Goal: Task Accomplishment & Management: Use online tool/utility

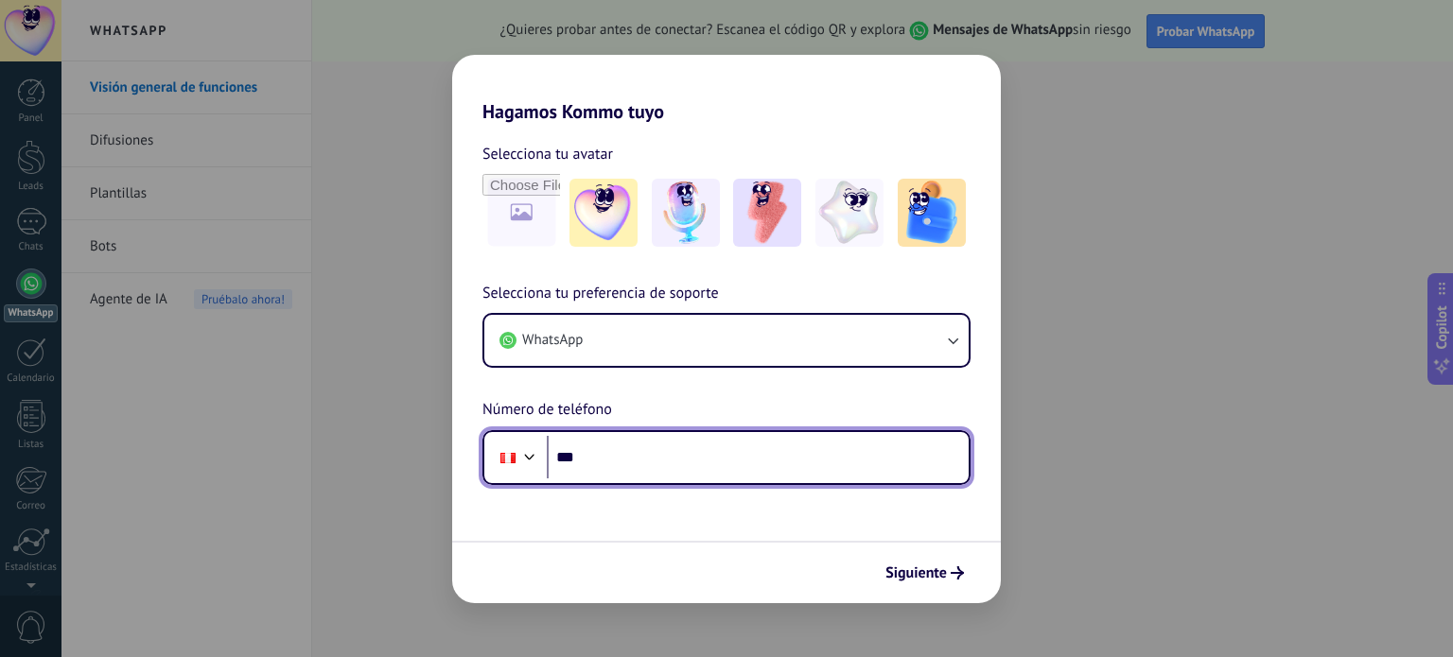
click at [726, 465] on input "***" at bounding box center [758, 458] width 422 height 44
type input "**********"
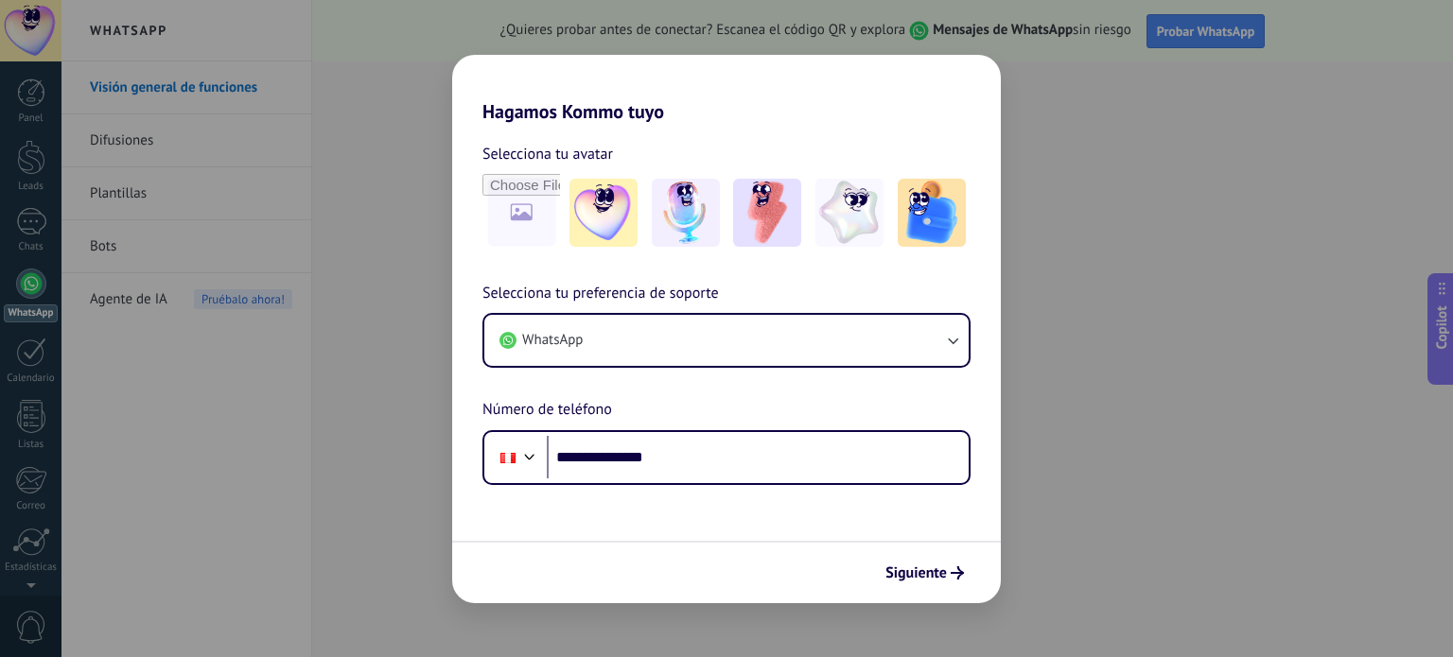
click at [937, 593] on div "Siguiente" at bounding box center [726, 572] width 549 height 62
click at [935, 573] on span "Siguiente" at bounding box center [915, 573] width 61 height 13
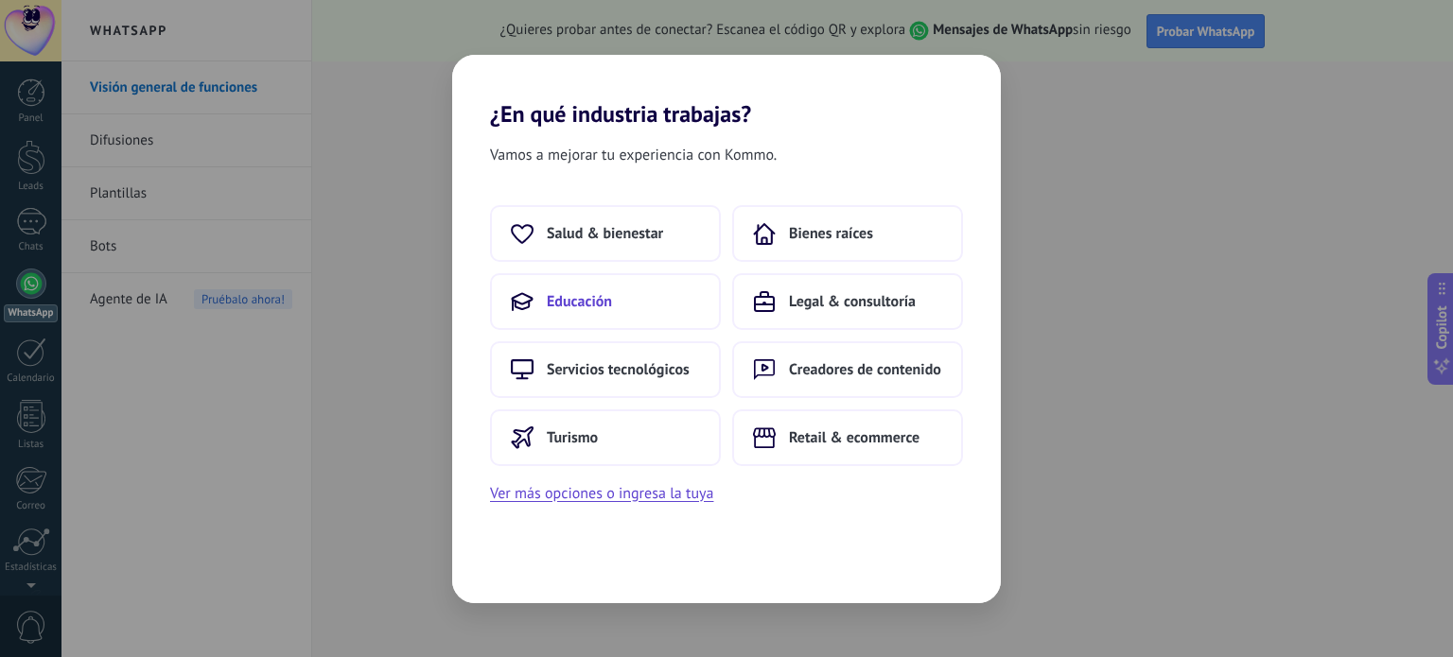
click at [617, 293] on button "Educación" at bounding box center [605, 301] width 231 height 57
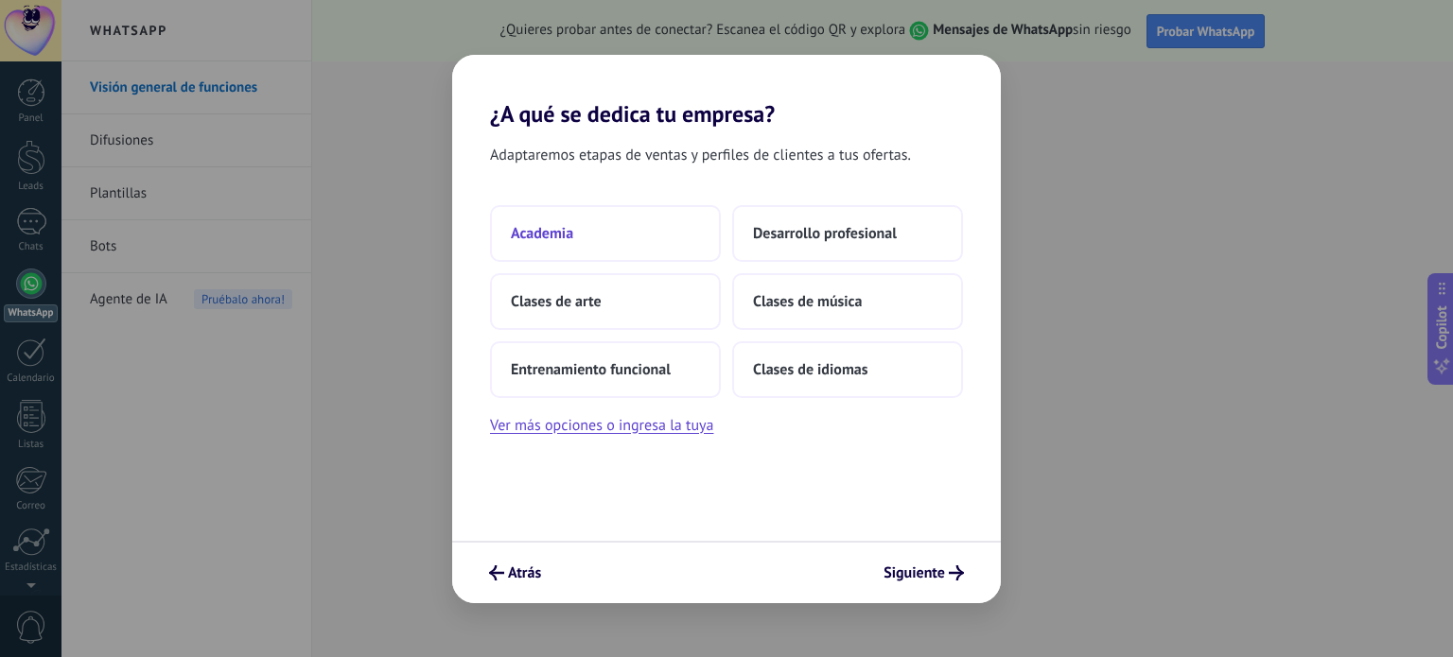
click at [609, 237] on button "Academia" at bounding box center [605, 233] width 231 height 57
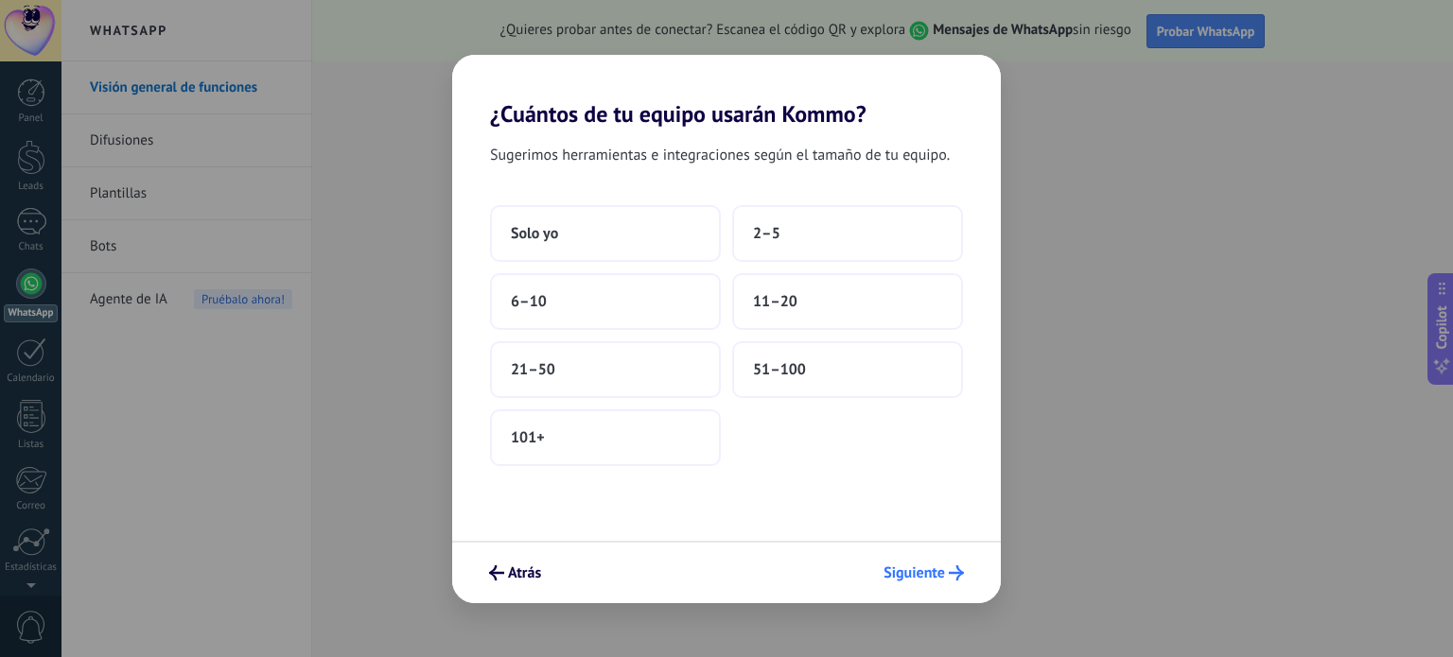
click at [916, 569] on span "Siguiente" at bounding box center [914, 573] width 61 height 13
click at [620, 236] on button "Solo yo" at bounding box center [605, 233] width 231 height 57
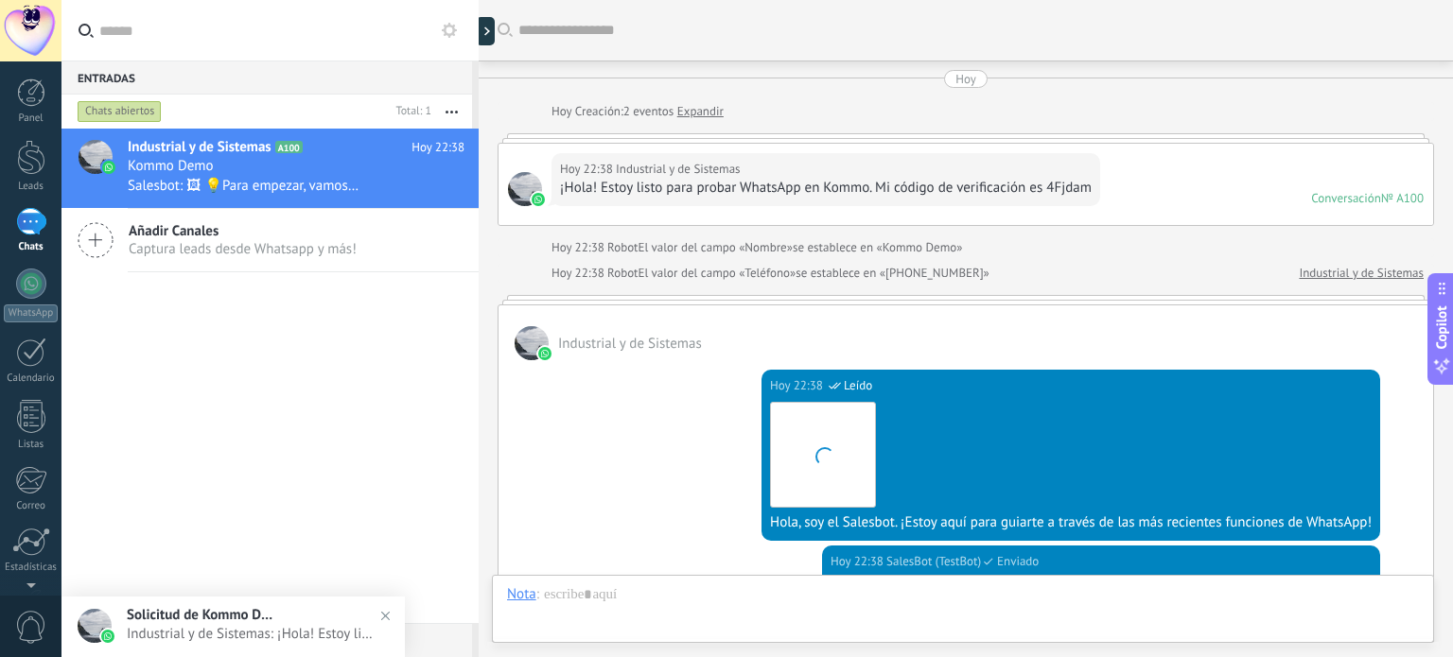
scroll to position [593, 0]
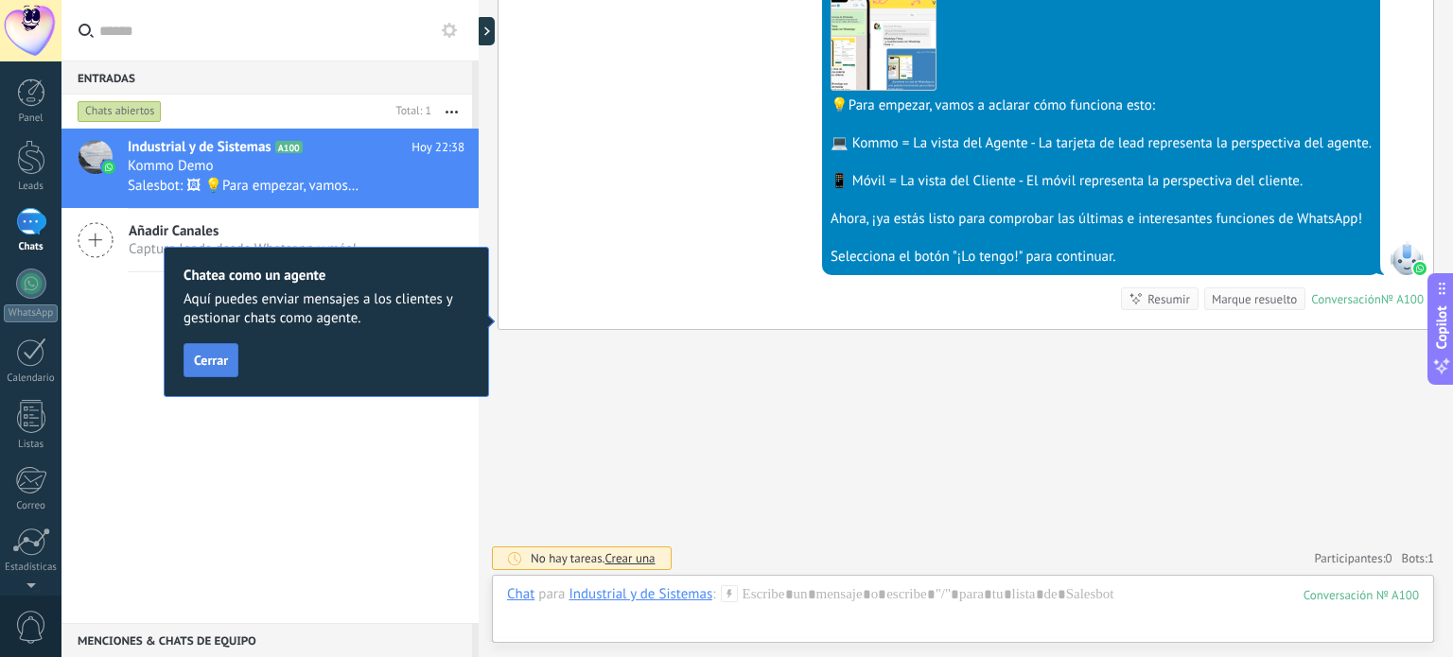
click at [219, 364] on span "Cerrar" at bounding box center [211, 360] width 34 height 13
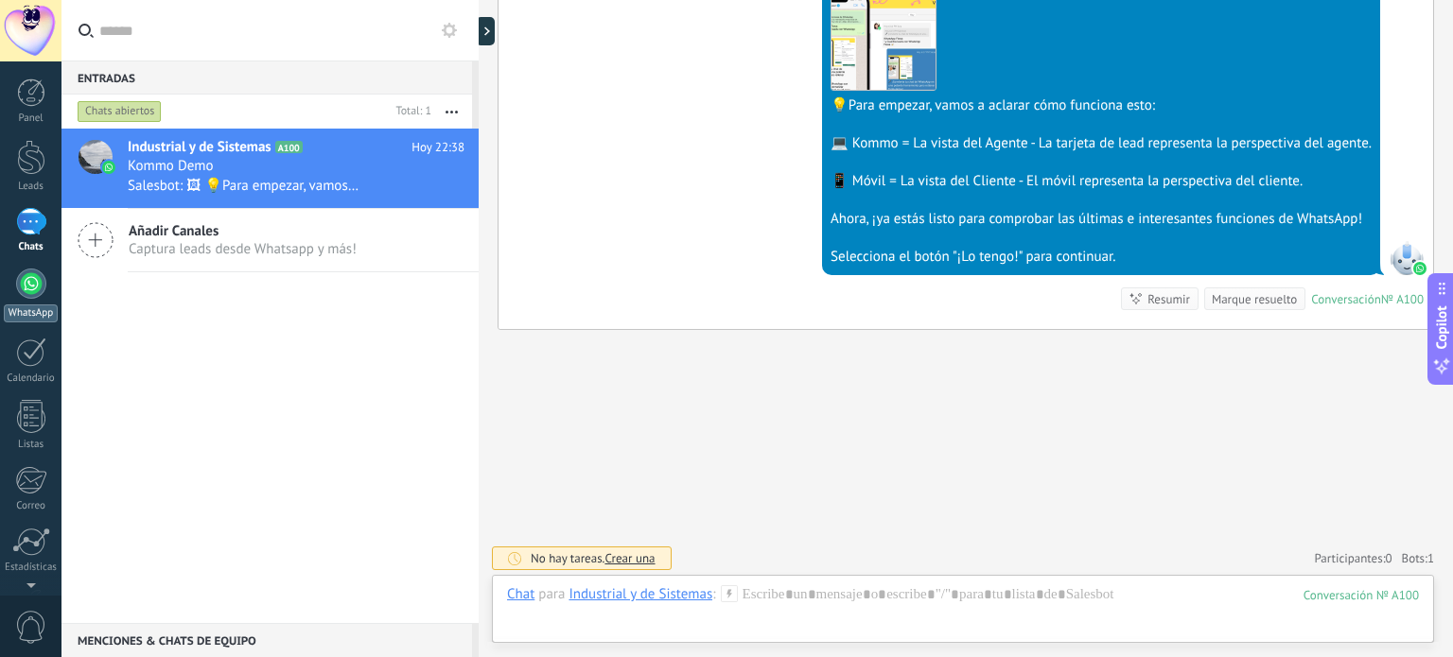
click at [26, 282] on div at bounding box center [31, 284] width 30 height 30
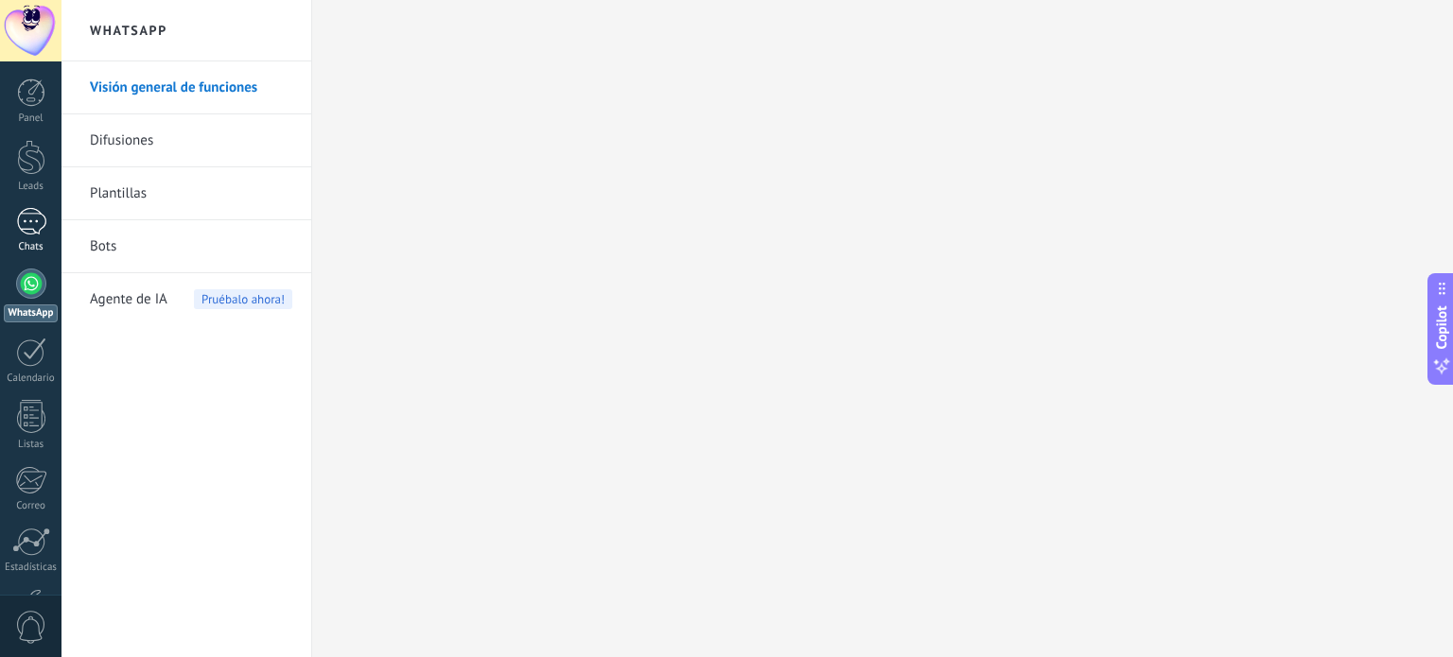
click at [40, 226] on div at bounding box center [31, 221] width 30 height 27
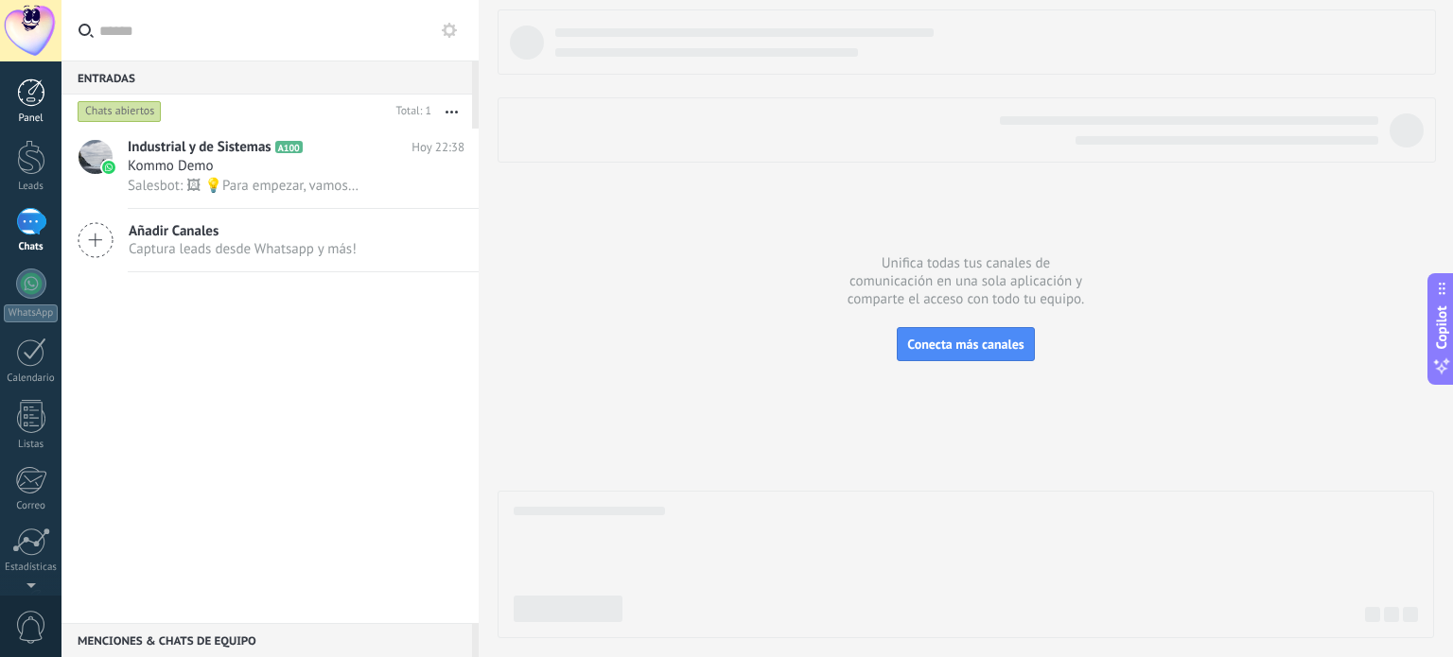
click at [38, 96] on div at bounding box center [31, 93] width 28 height 28
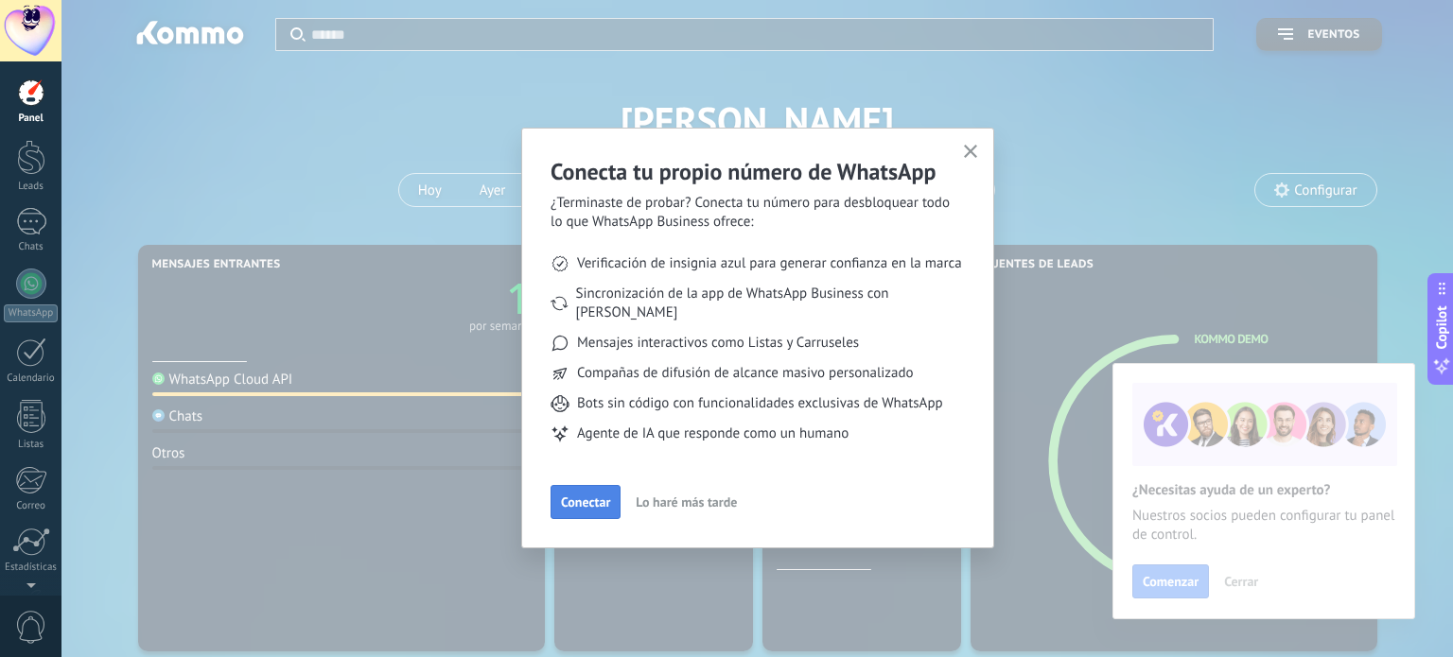
click at [587, 496] on span "Conectar" at bounding box center [585, 502] width 49 height 13
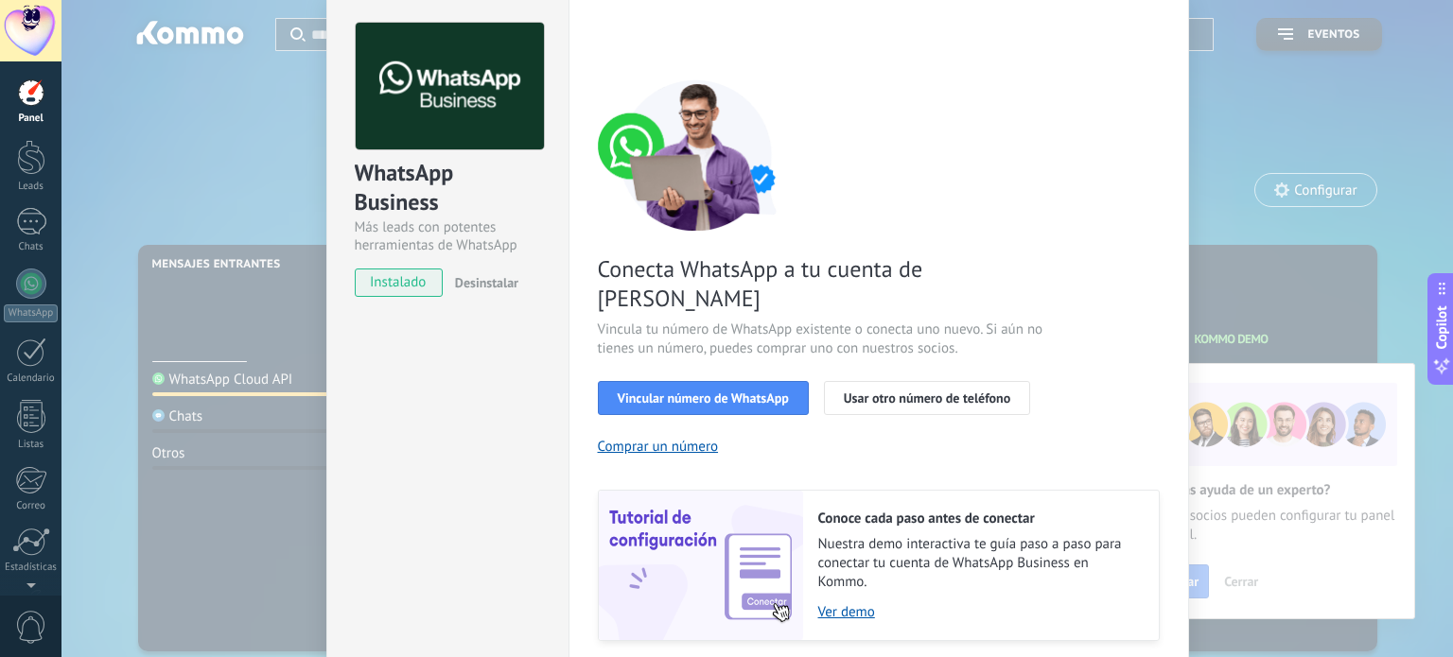
scroll to position [95, 0]
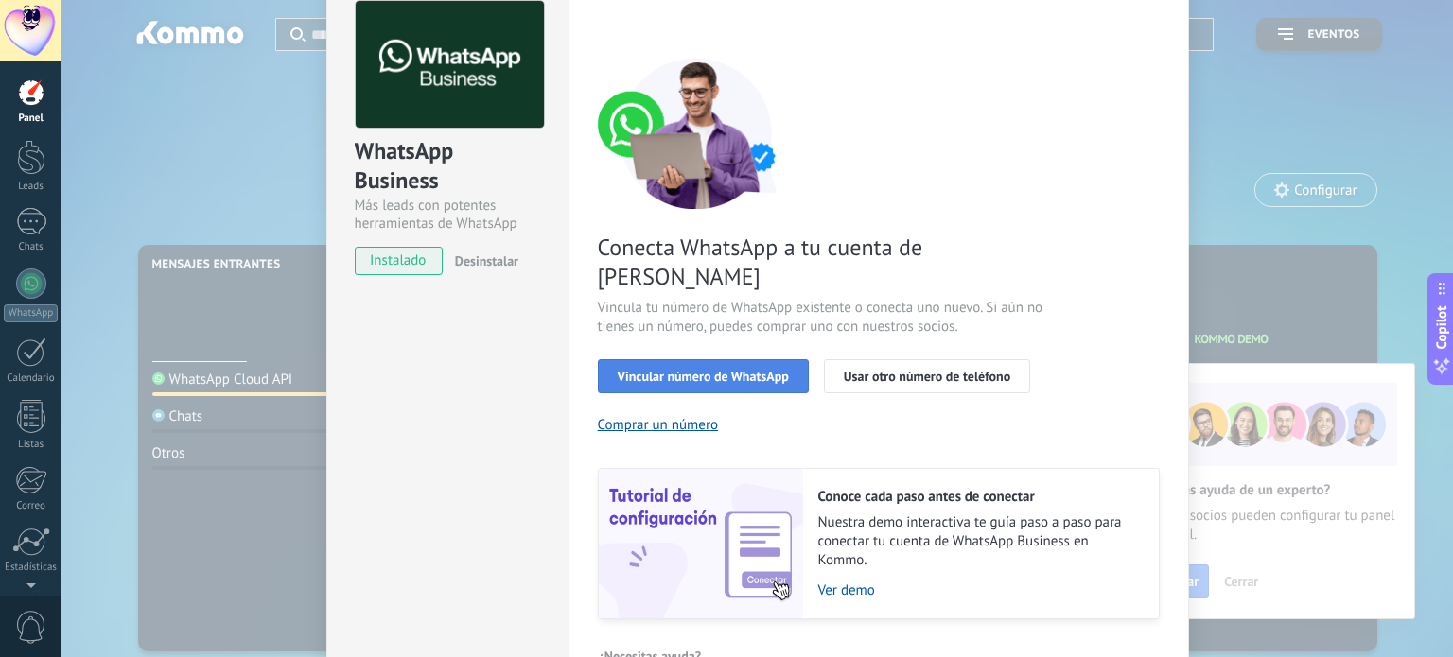
click at [722, 359] on button "Vincular número de WhatsApp" at bounding box center [703, 376] width 211 height 34
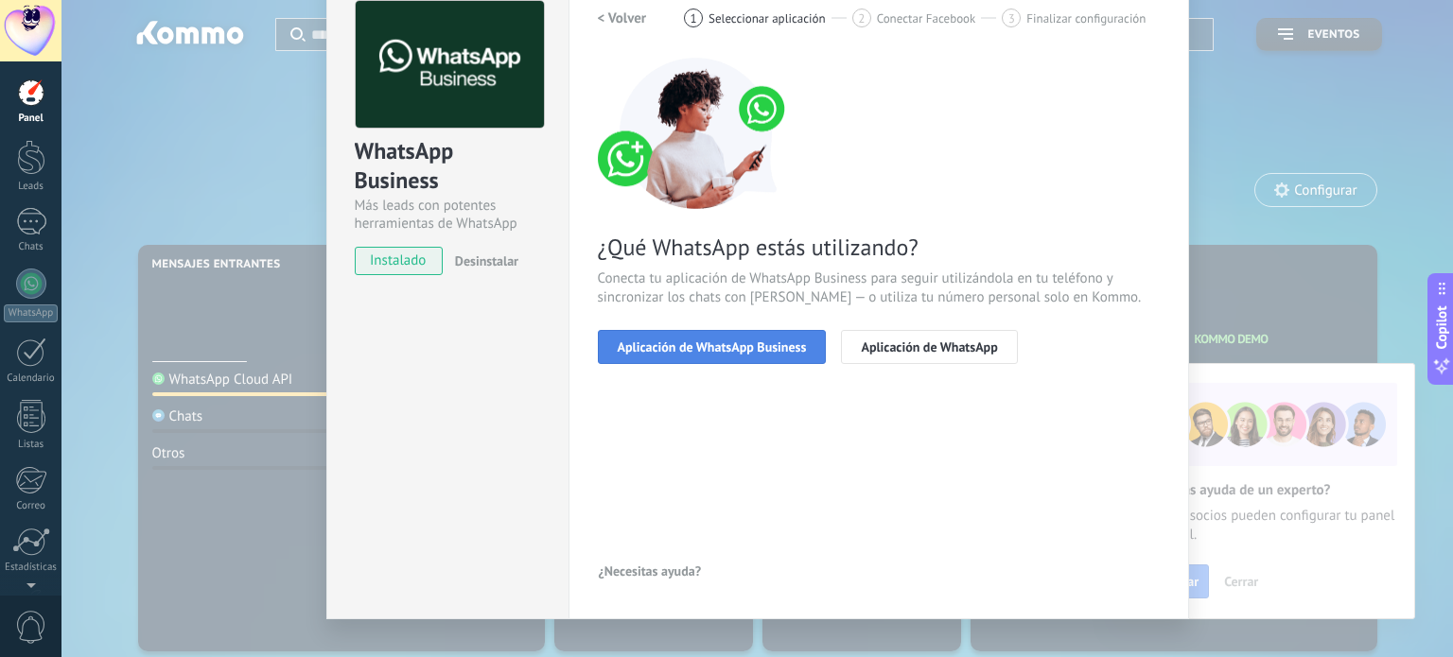
click at [723, 341] on span "Aplicación de WhatsApp Business" at bounding box center [712, 347] width 189 height 13
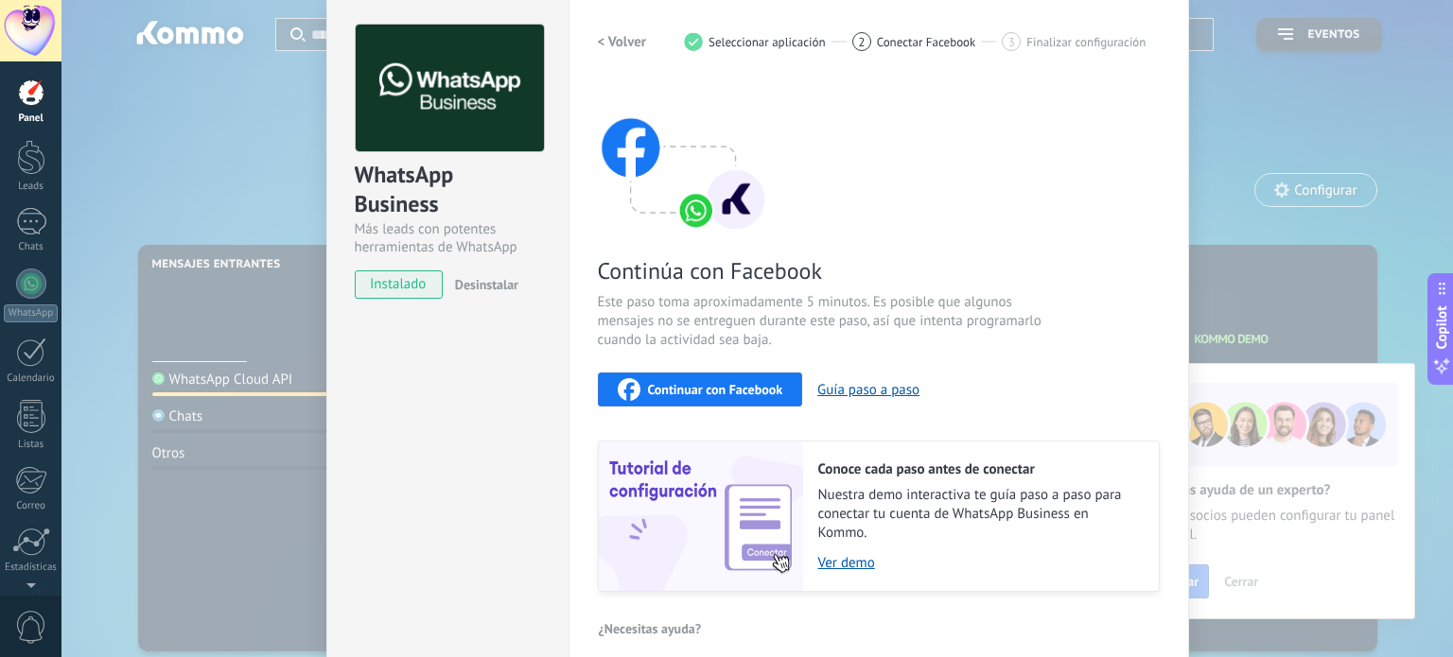
scroll to position [0, 0]
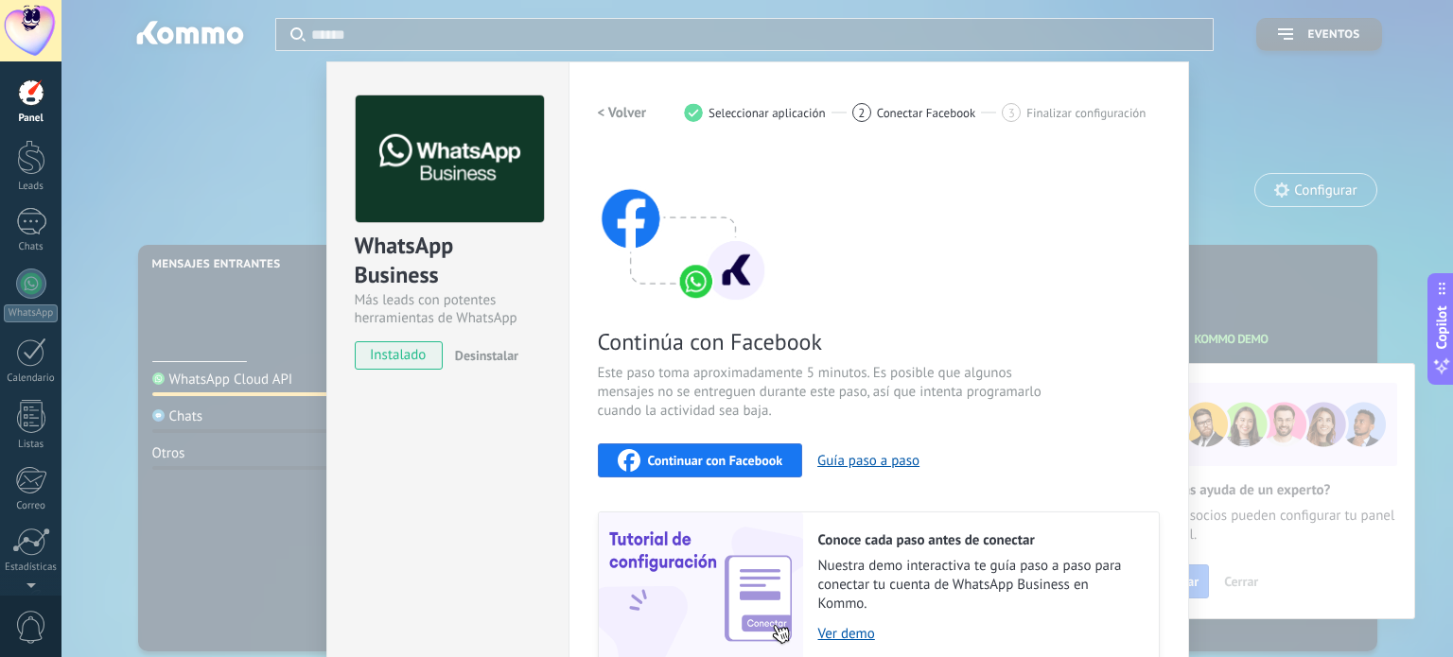
click at [603, 113] on h2 "< Volver" at bounding box center [622, 113] width 49 height 18
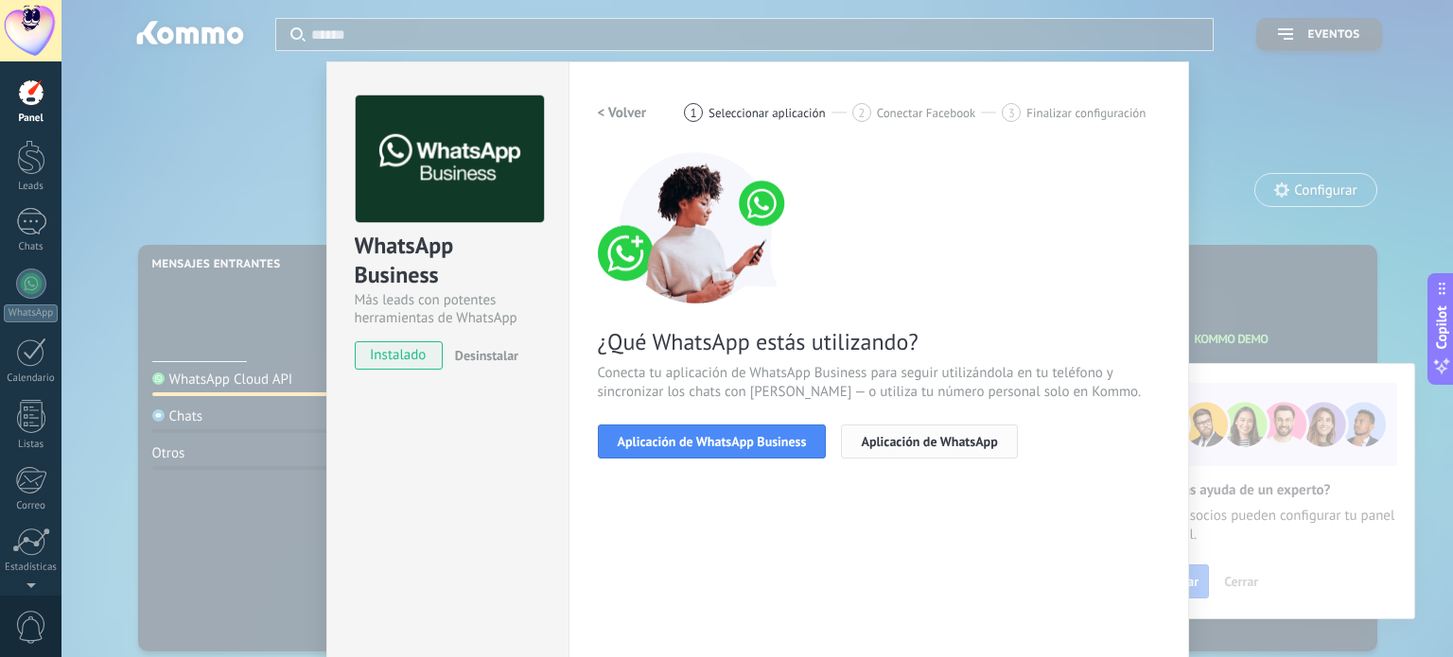
click at [897, 430] on button "Aplicación de WhatsApp" at bounding box center [929, 442] width 176 height 34
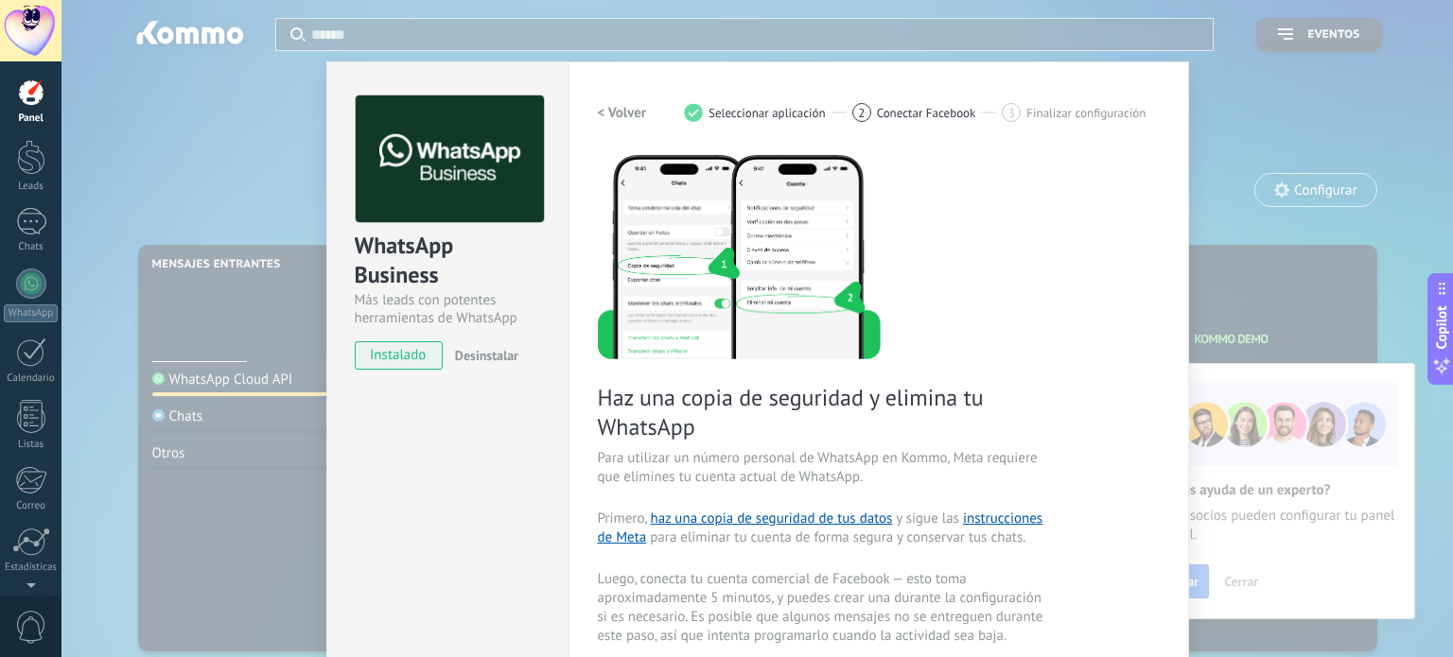
click at [617, 106] on h2 "< Volver" at bounding box center [622, 113] width 49 height 18
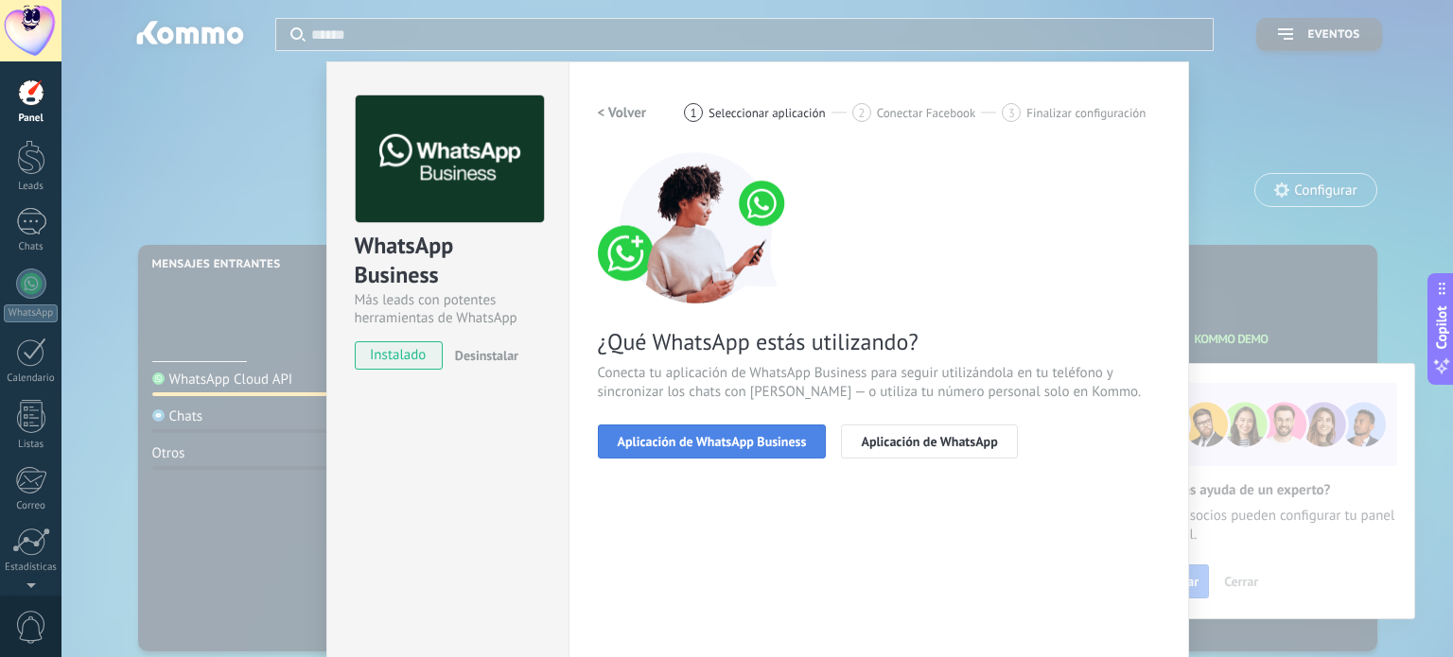
click at [670, 440] on span "Aplicación de WhatsApp Business" at bounding box center [712, 441] width 189 height 13
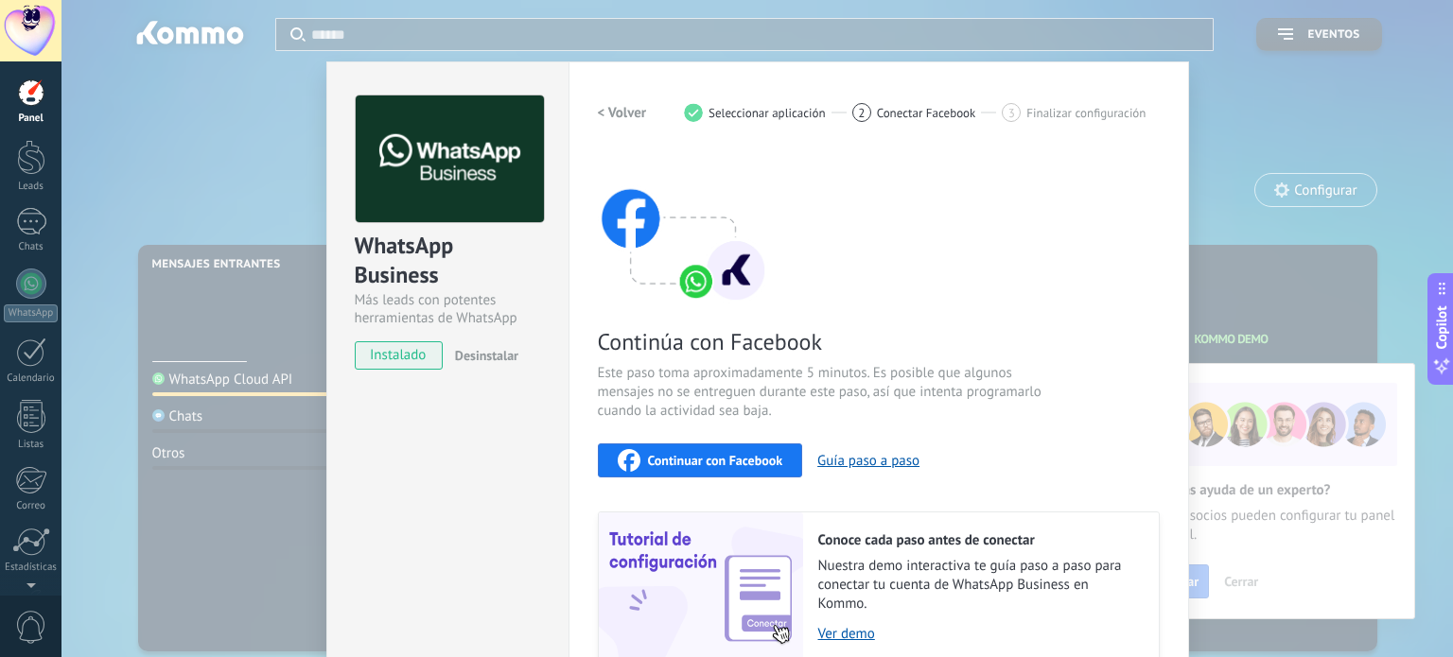
click at [632, 121] on button "< Volver" at bounding box center [622, 113] width 49 height 34
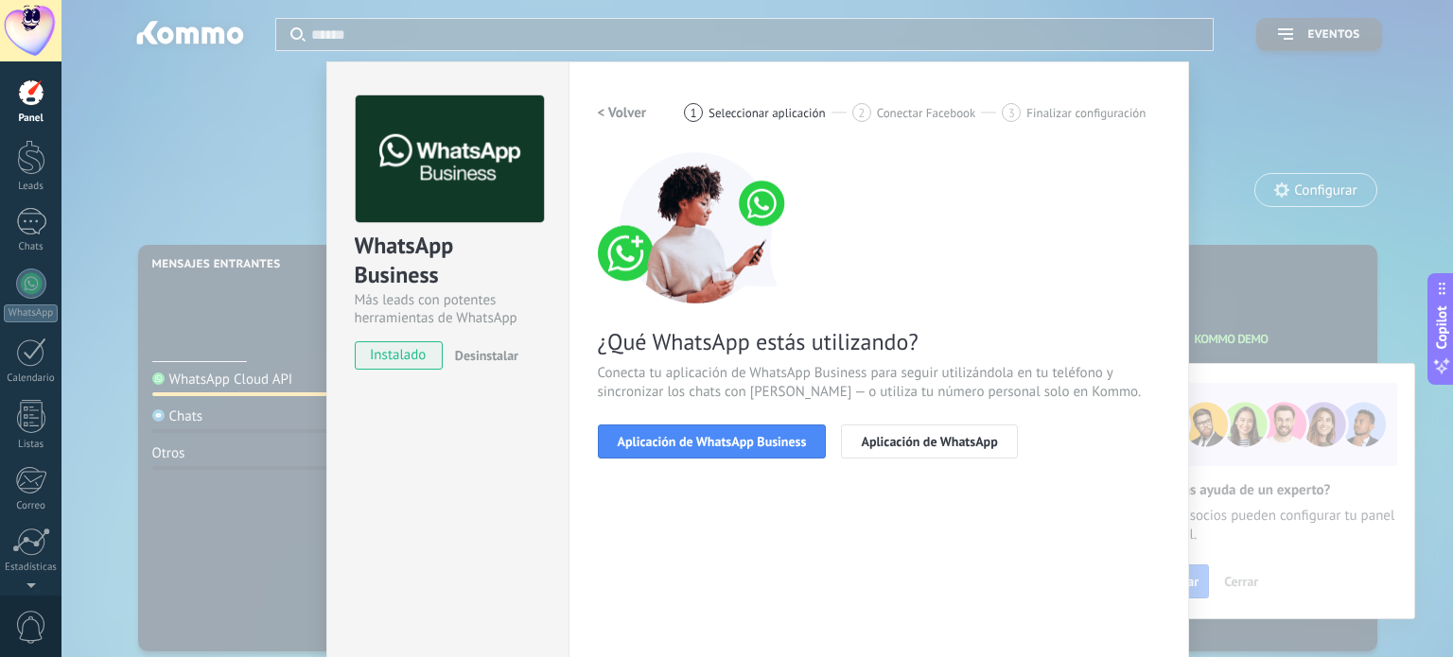
click at [401, 356] on span "instalado" at bounding box center [399, 356] width 86 height 28
click at [701, 441] on span "Aplicación de WhatsApp Business" at bounding box center [712, 441] width 189 height 13
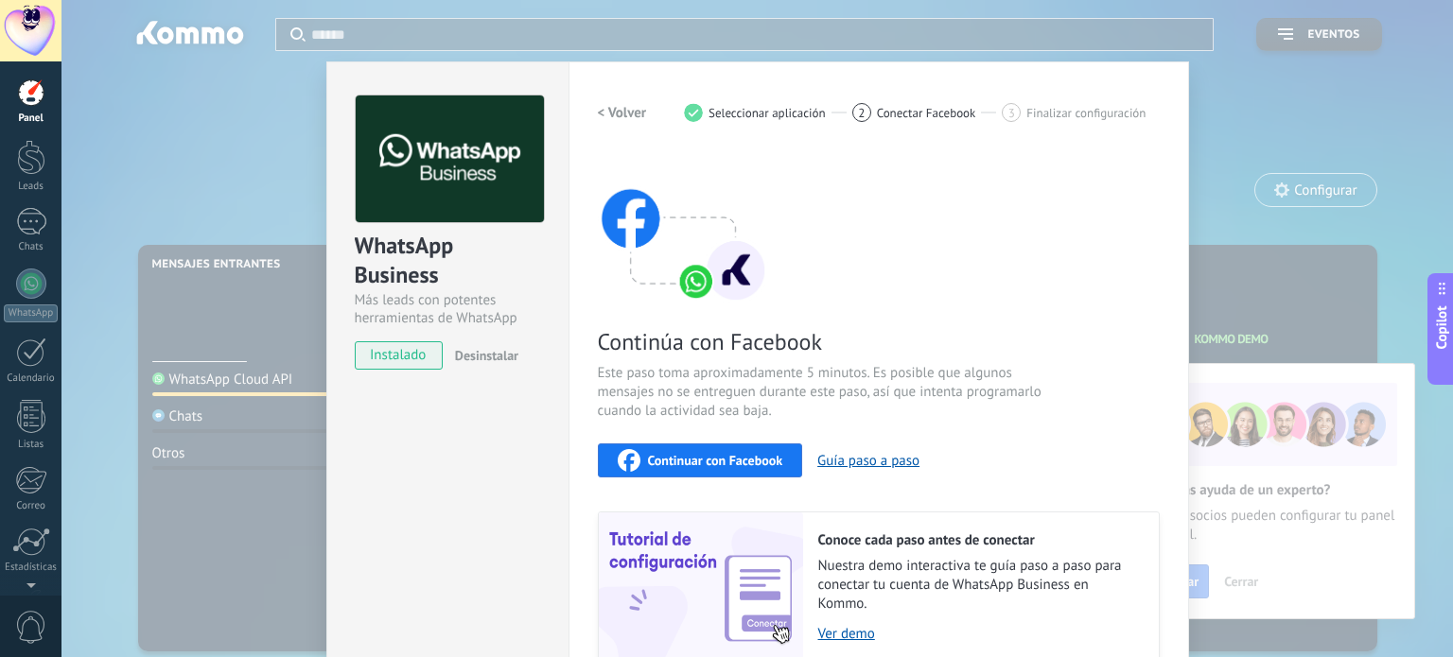
click at [382, 351] on span "instalado" at bounding box center [399, 356] width 86 height 28
click at [620, 114] on h2 "< Volver" at bounding box center [622, 113] width 49 height 18
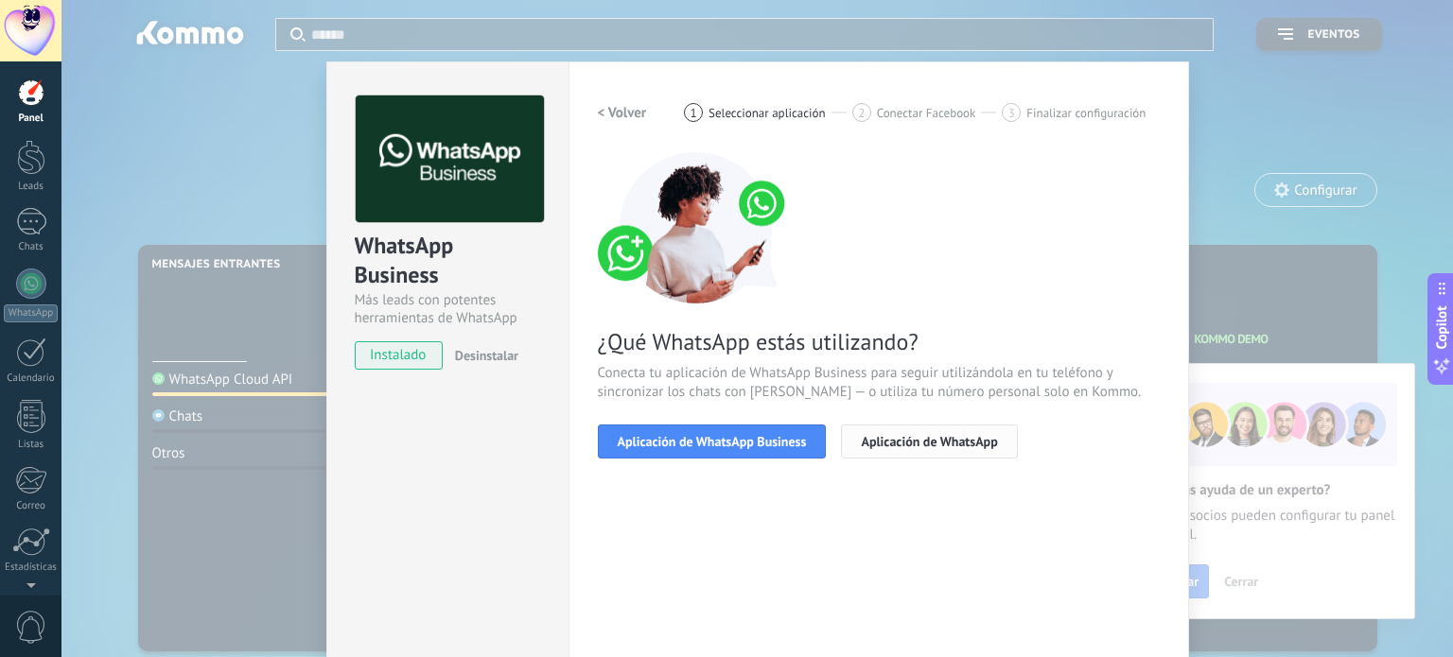
click at [922, 440] on span "Aplicación de WhatsApp" at bounding box center [929, 441] width 136 height 13
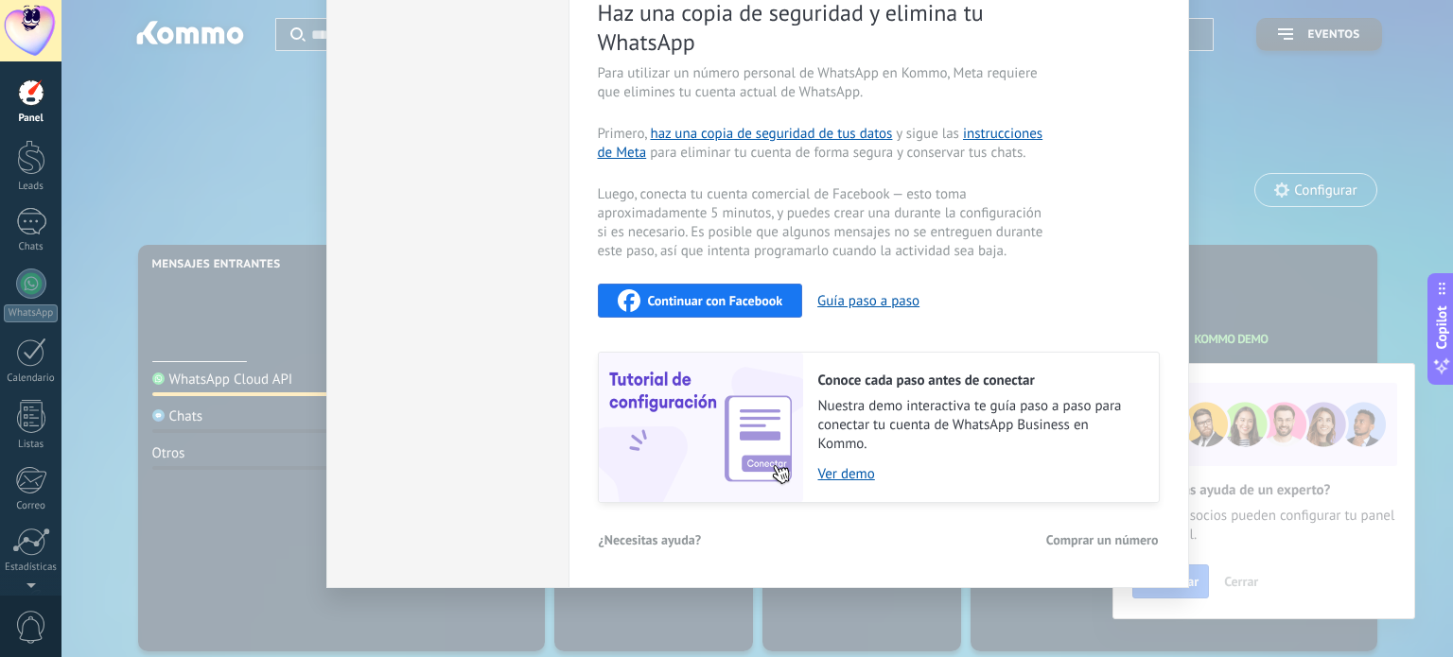
scroll to position [7, 0]
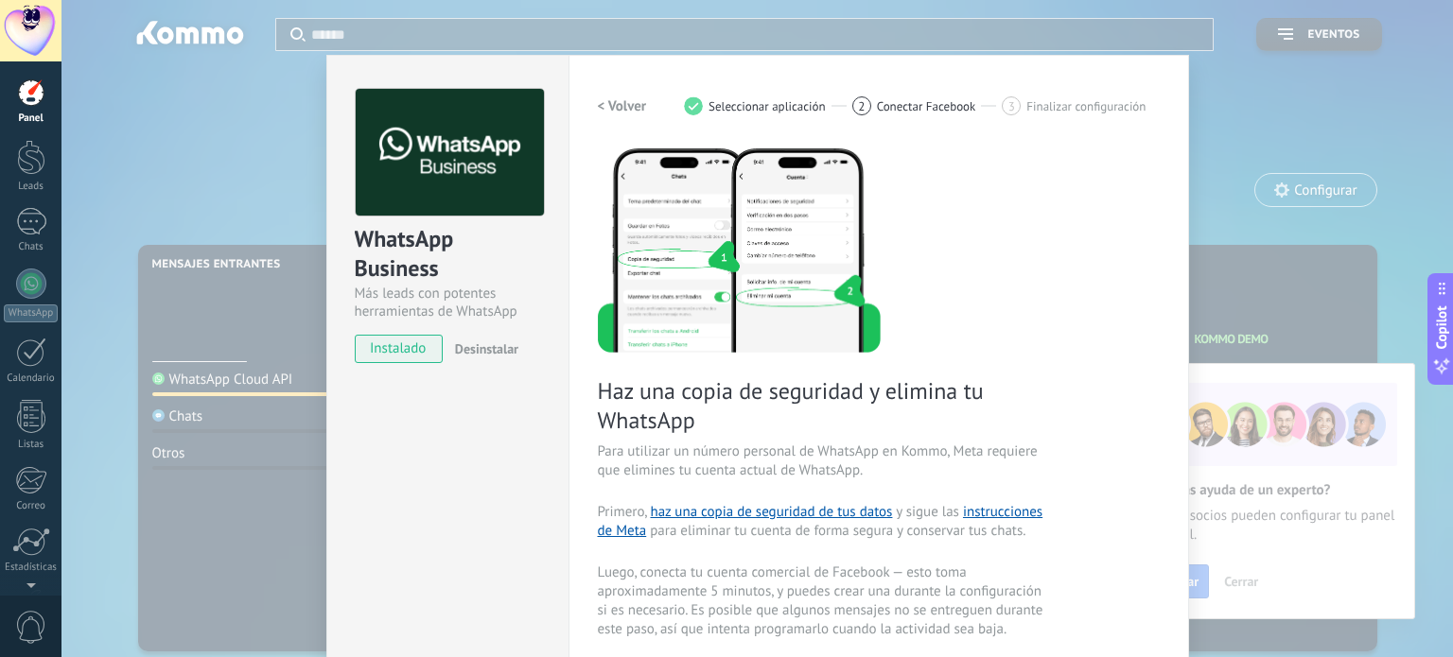
click at [644, 105] on div "< Volver 1 Seleccionar aplicación 2 Conectar Facebook 3 Finalizar configuración" at bounding box center [879, 106] width 562 height 34
click at [610, 103] on h2 "< Volver" at bounding box center [622, 106] width 49 height 18
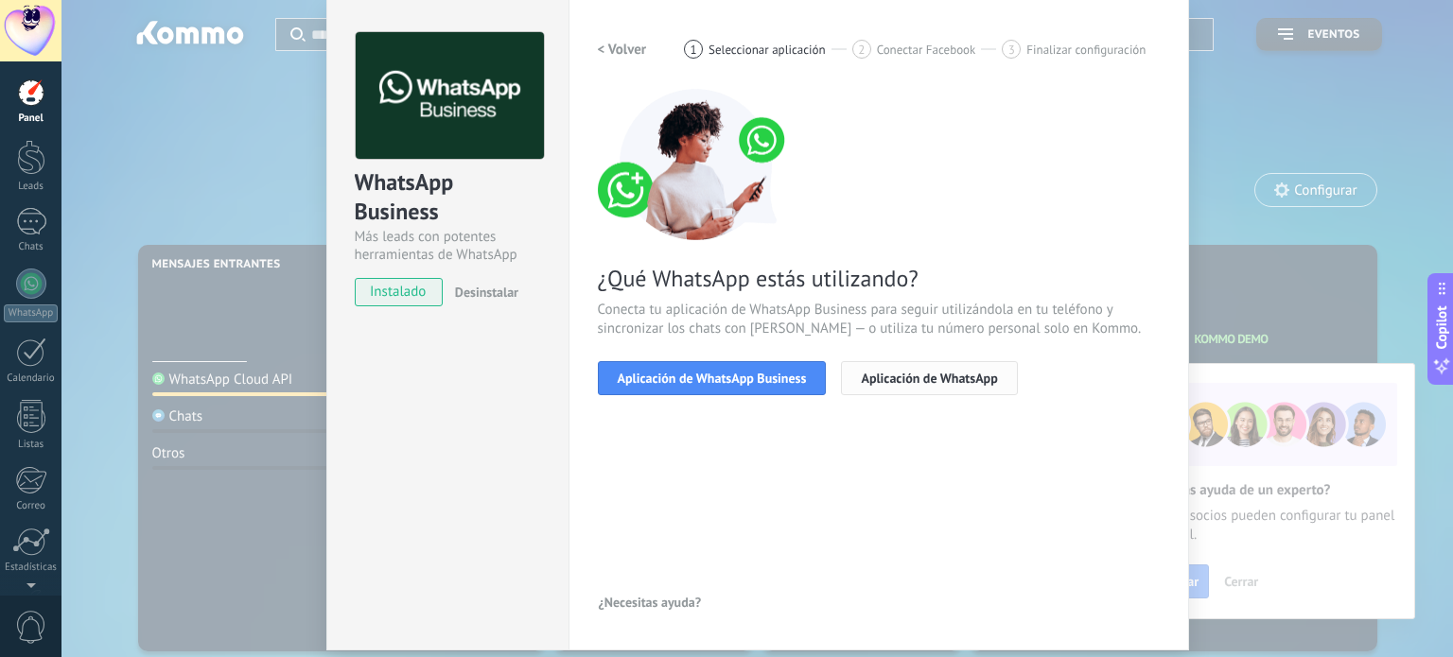
scroll to position [0, 0]
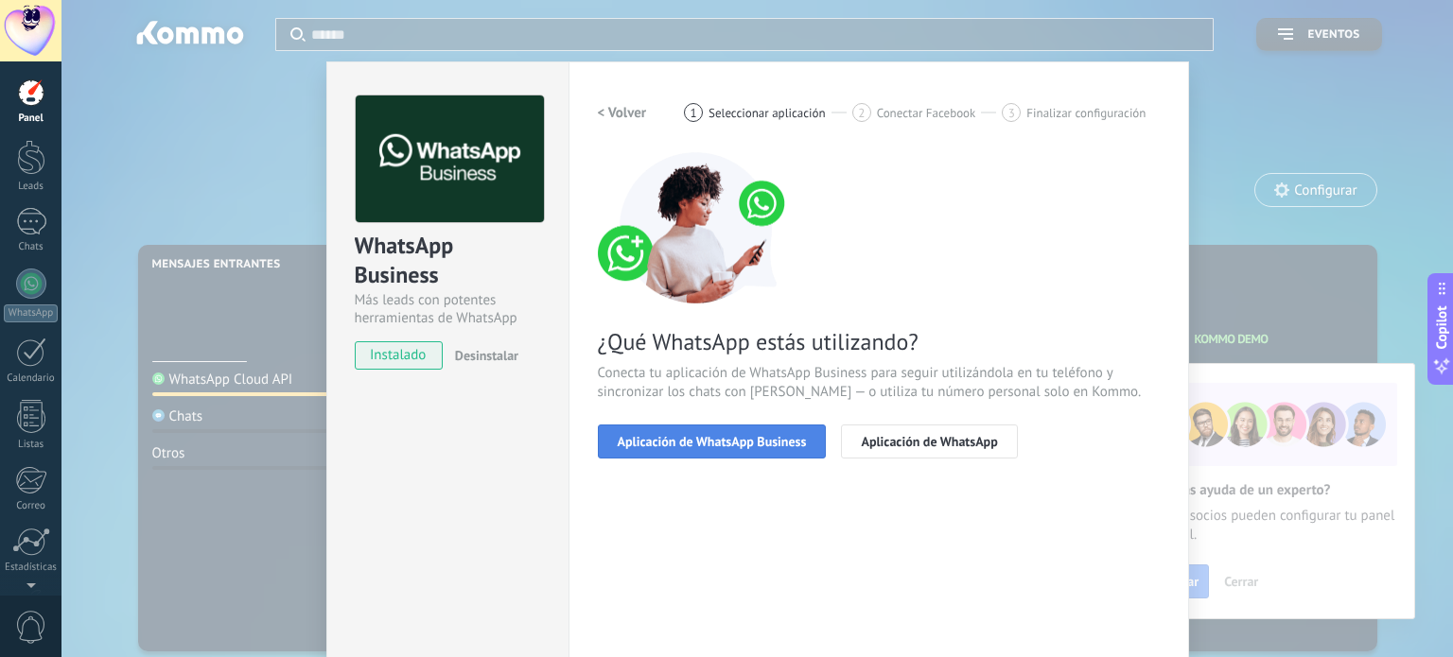
click at [755, 445] on span "Aplicación de WhatsApp Business" at bounding box center [712, 441] width 189 height 13
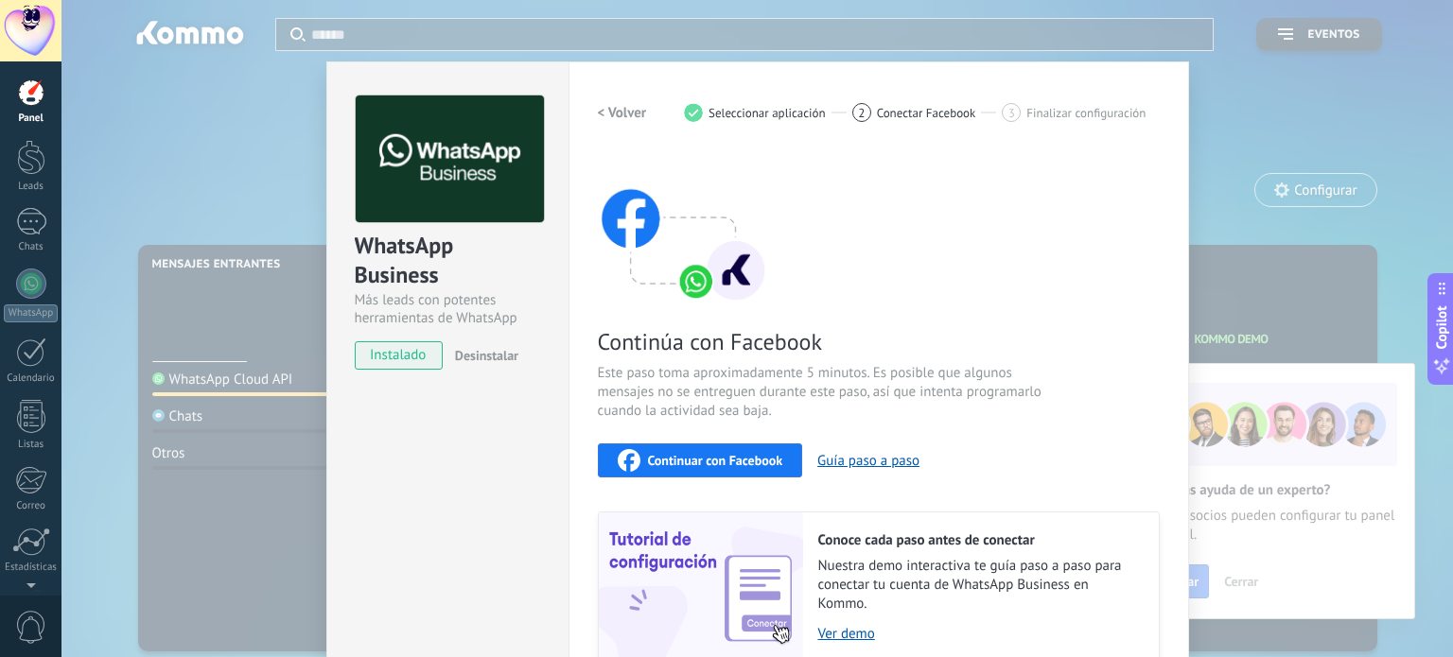
click at [699, 462] on span "Continuar con Facebook" at bounding box center [715, 460] width 135 height 13
click at [23, 287] on div at bounding box center [31, 284] width 30 height 30
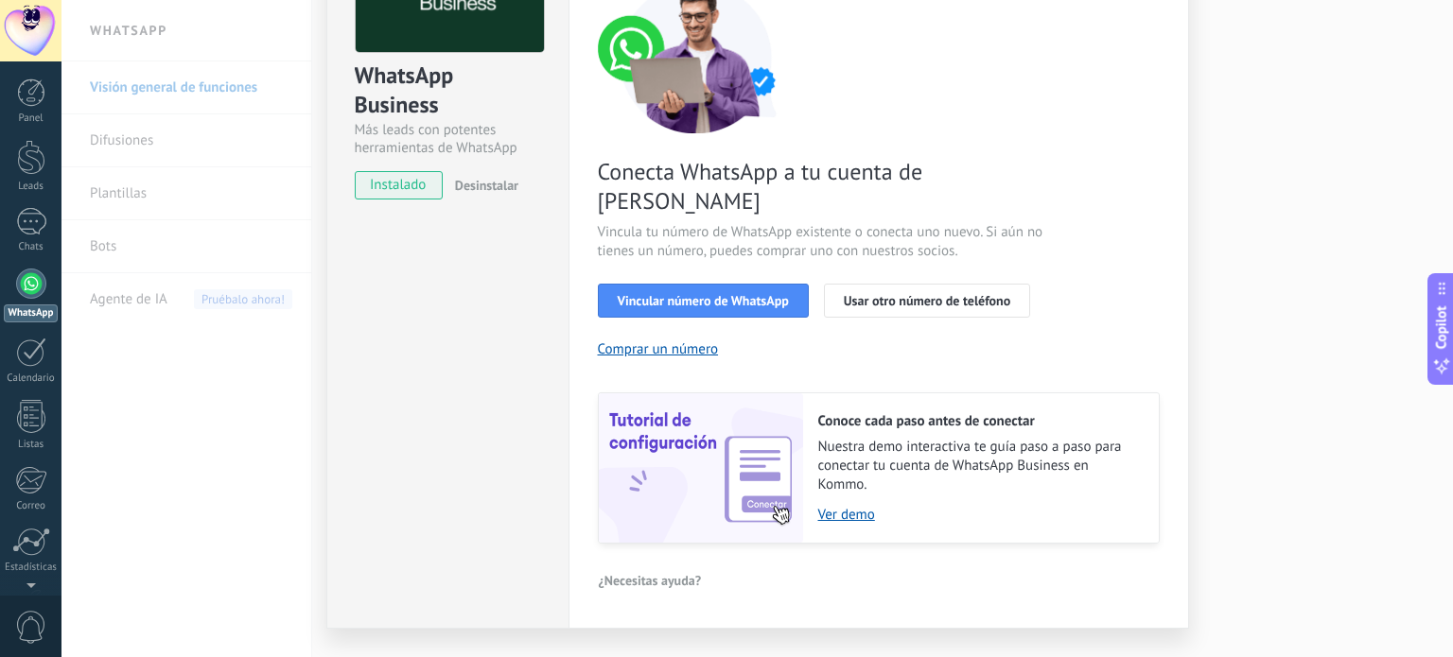
scroll to position [182, 0]
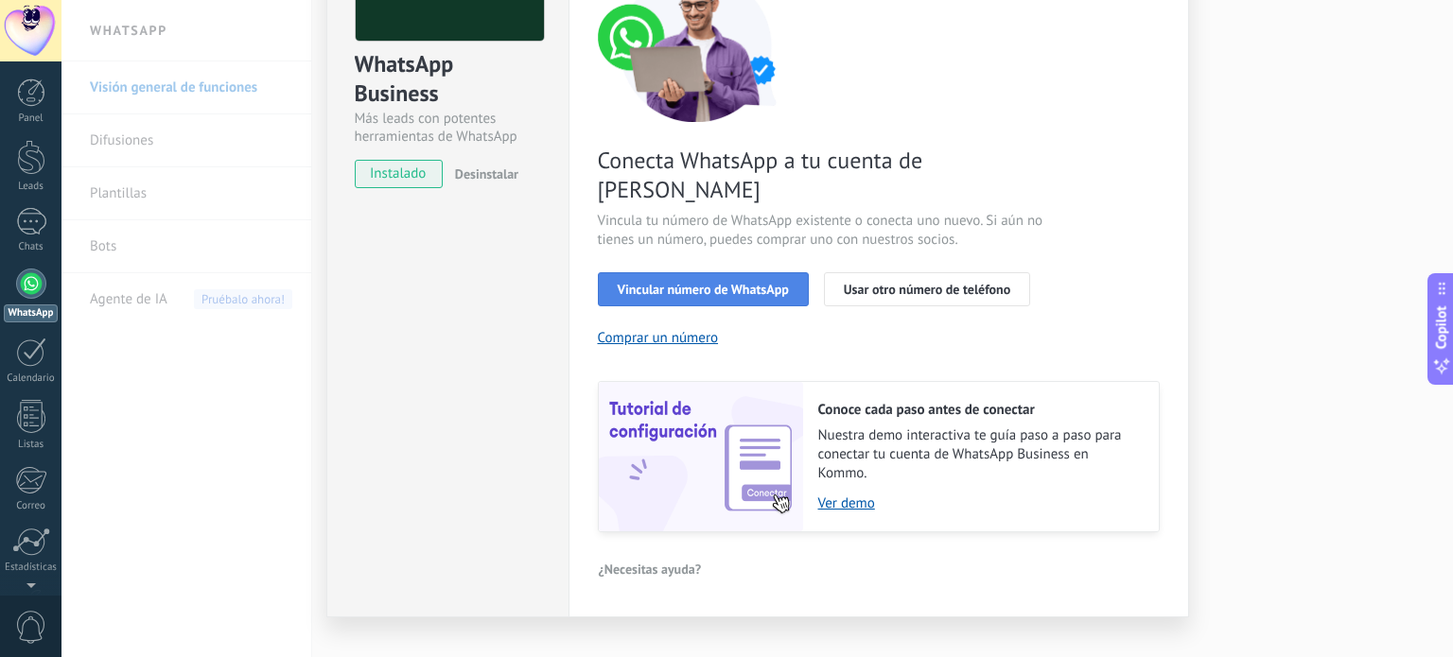
click at [730, 272] on button "Vincular número de WhatsApp" at bounding box center [703, 289] width 211 height 34
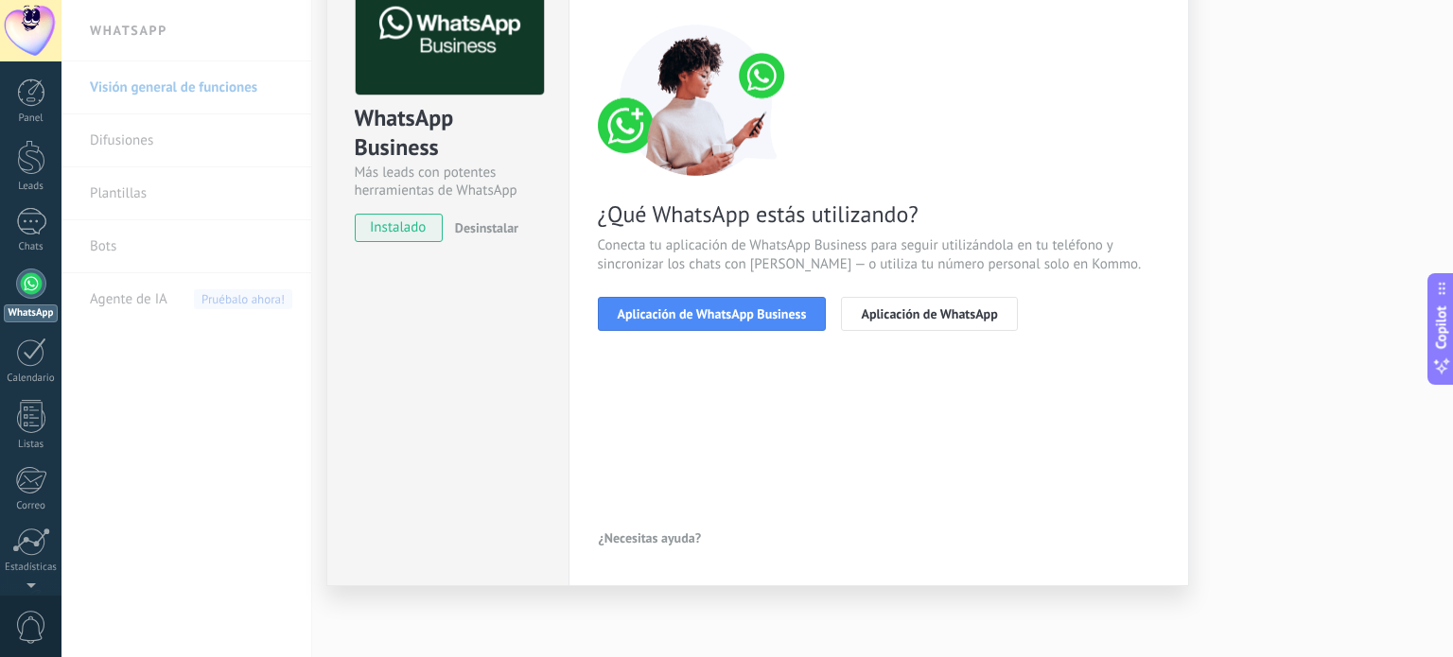
scroll to position [127, 0]
click at [912, 318] on span "Aplicación de WhatsApp" at bounding box center [929, 314] width 136 height 13
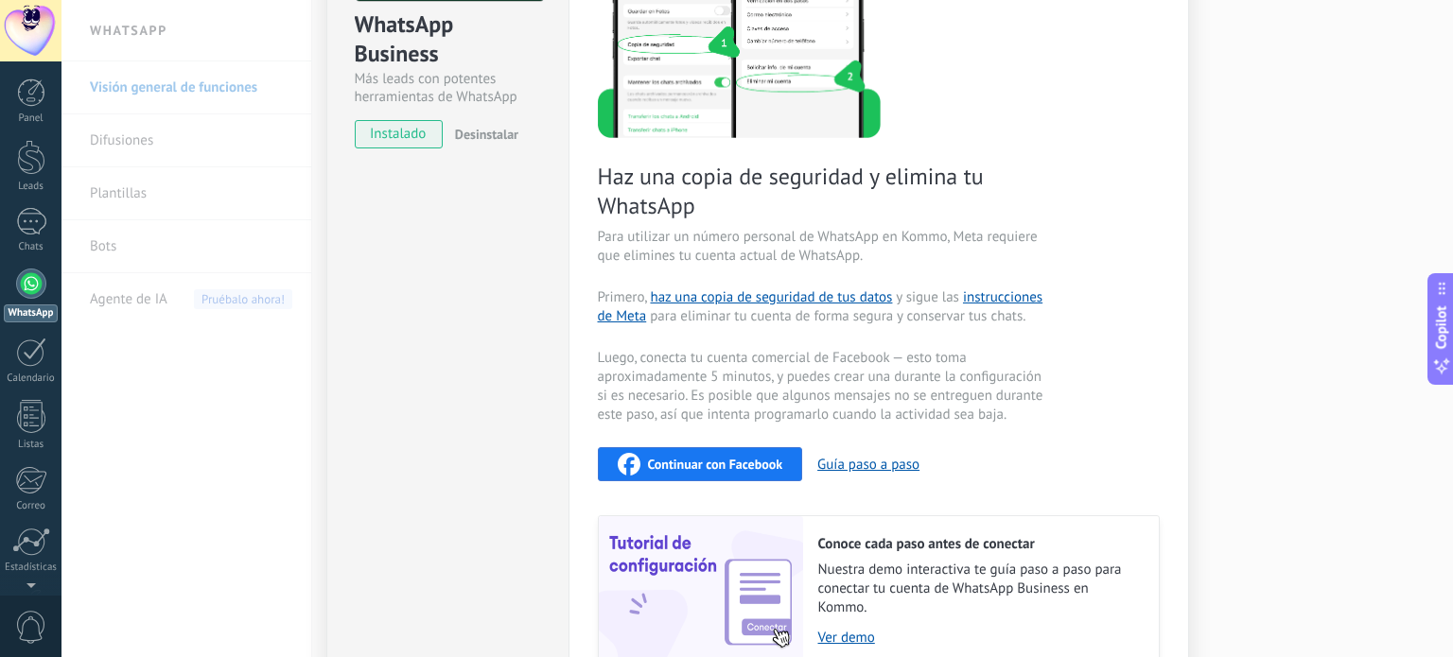
scroll to position [32, 0]
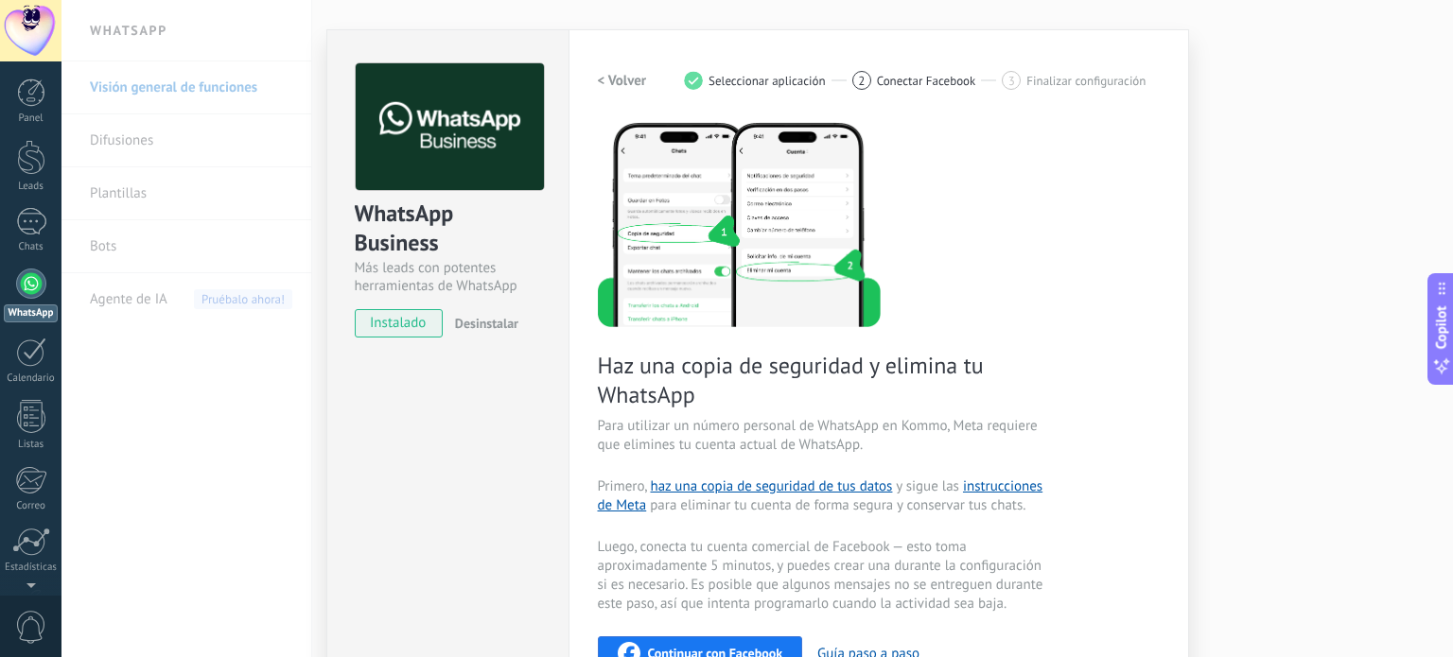
click at [624, 75] on h2 "< Volver" at bounding box center [622, 81] width 49 height 18
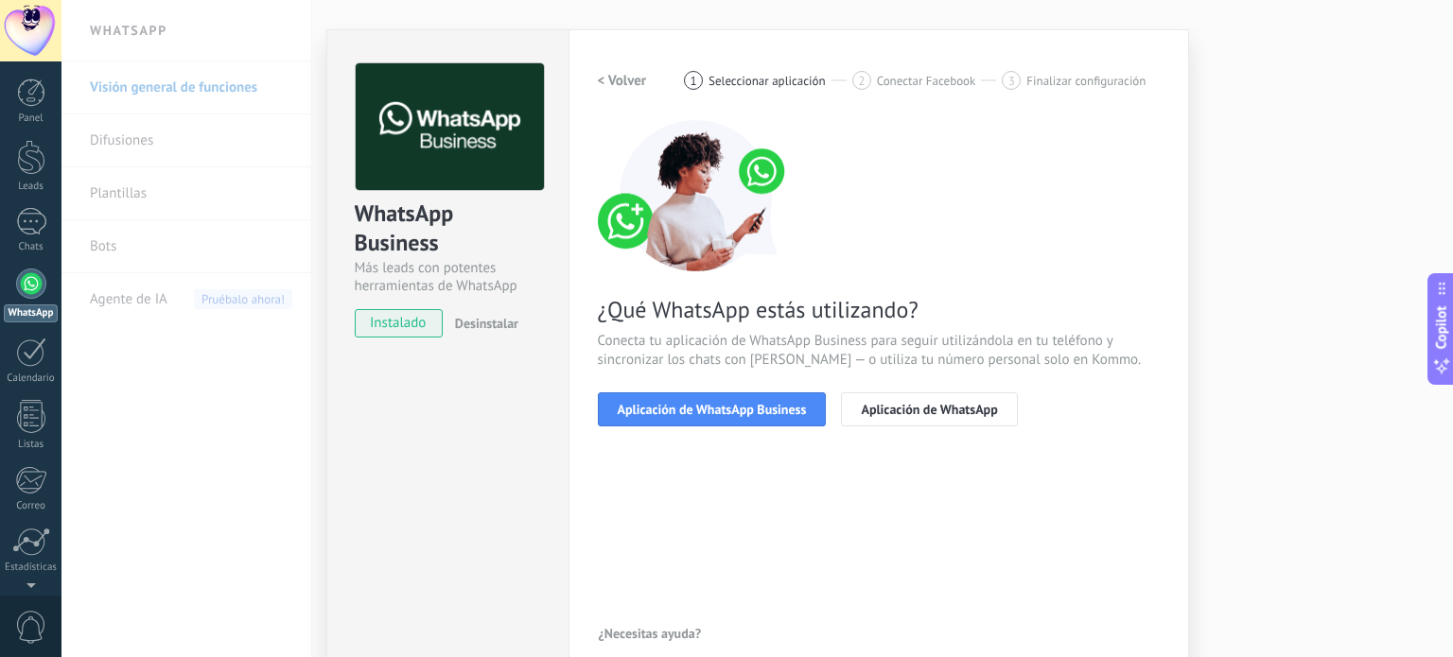
click at [612, 72] on h2 "< Volver" at bounding box center [622, 81] width 49 height 18
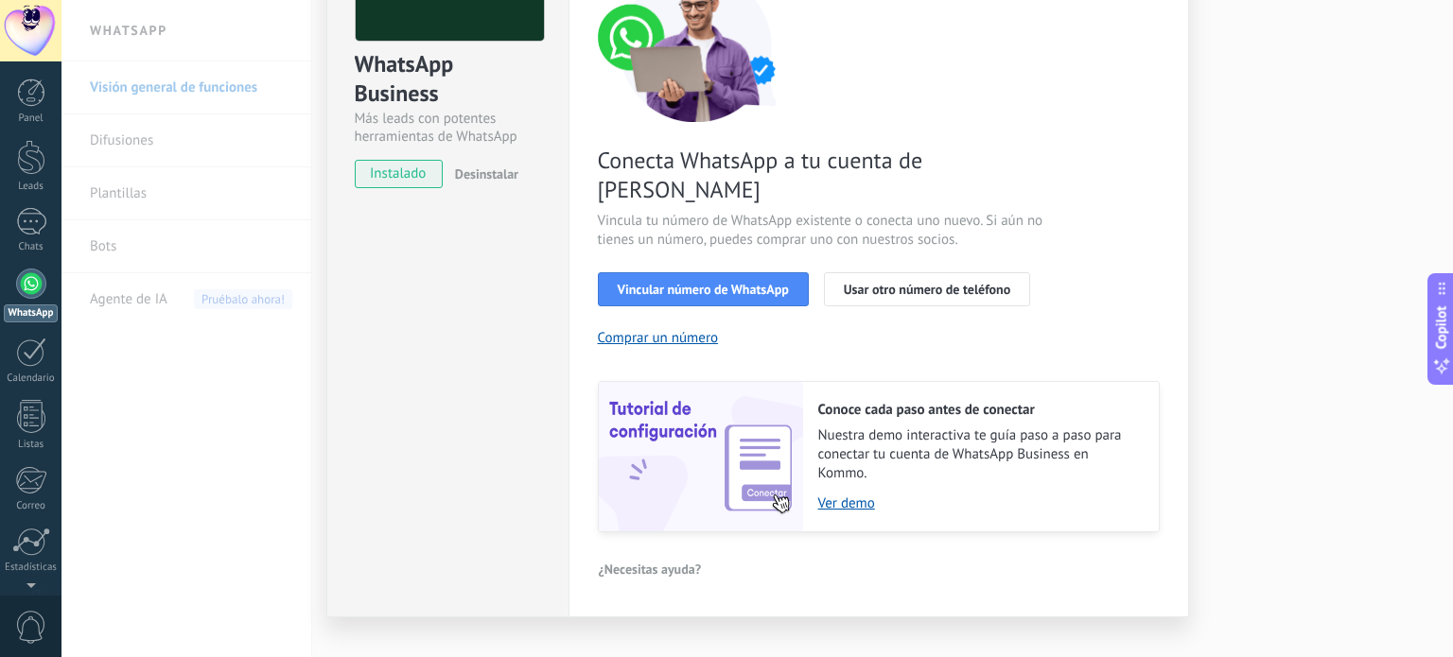
scroll to position [0, 0]
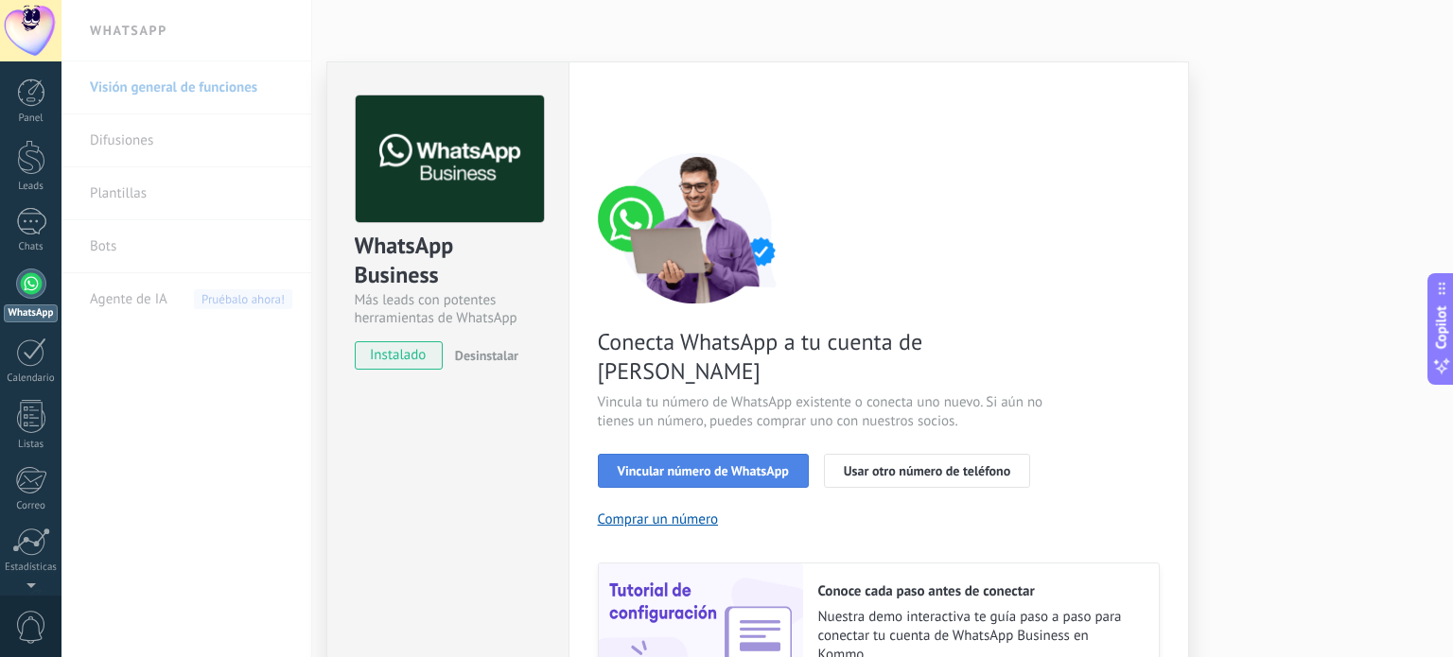
click at [686, 464] on span "Vincular número de WhatsApp" at bounding box center [703, 470] width 171 height 13
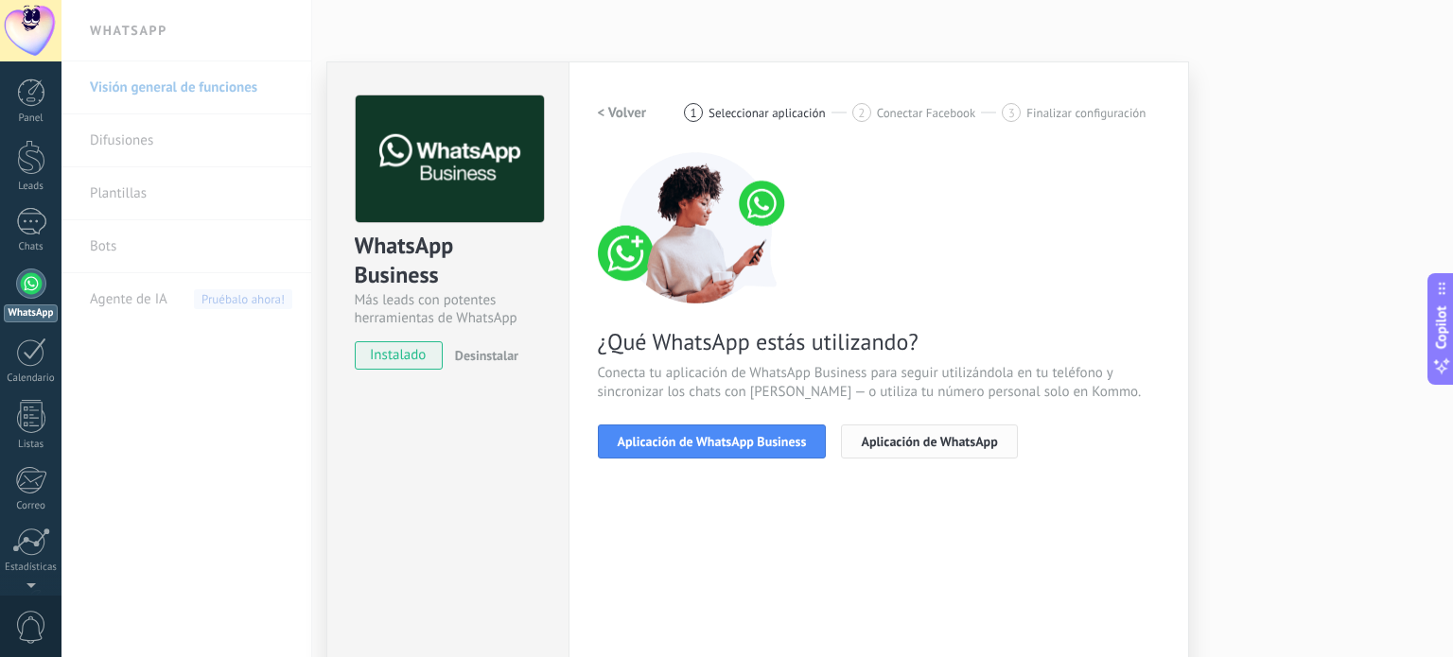
click at [941, 447] on span "Aplicación de WhatsApp" at bounding box center [929, 441] width 136 height 13
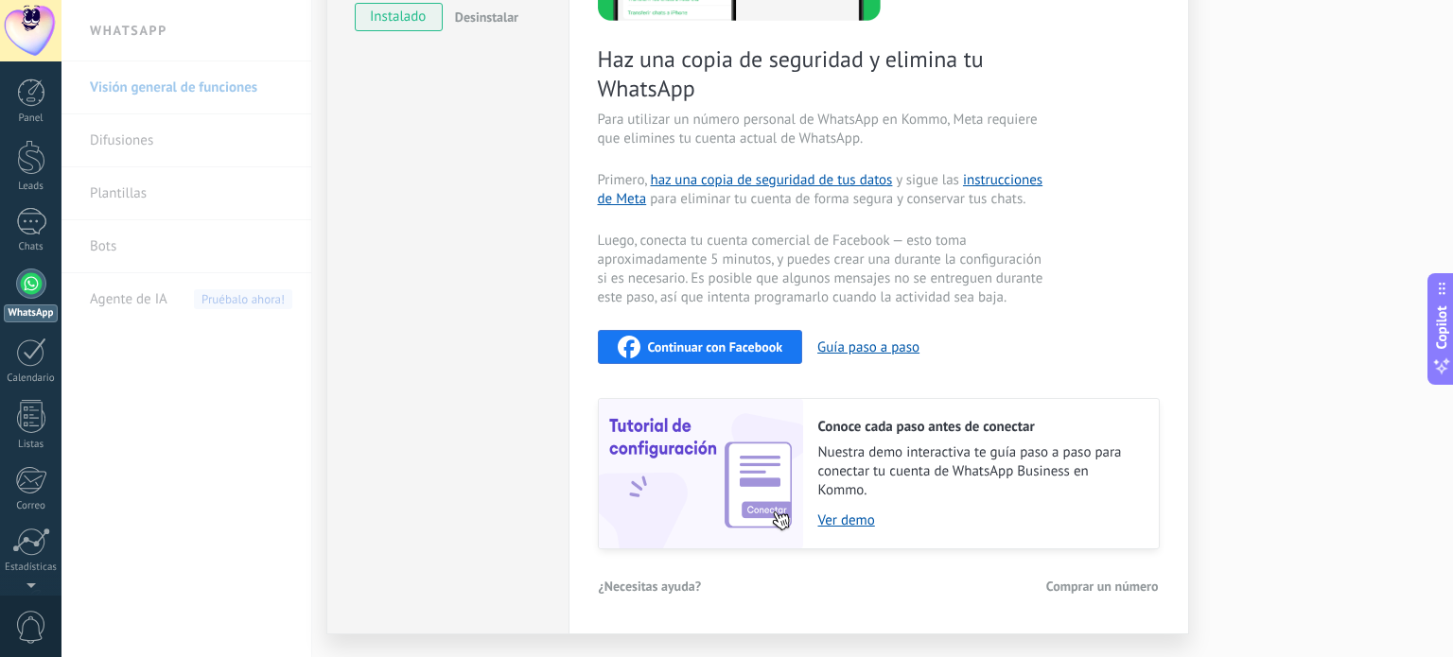
scroll to position [385, 0]
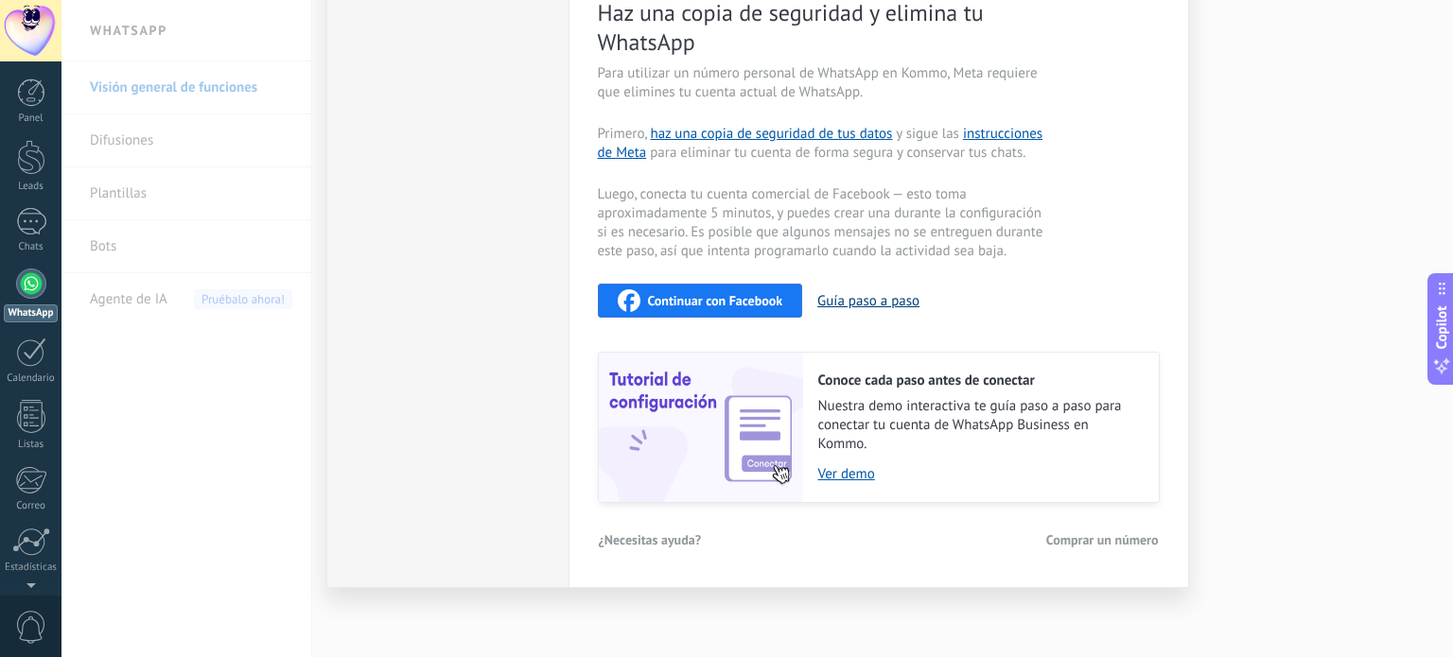
click at [856, 301] on button "Guía paso a paso" at bounding box center [868, 301] width 102 height 18
